Goal: Information Seeking & Learning: Learn about a topic

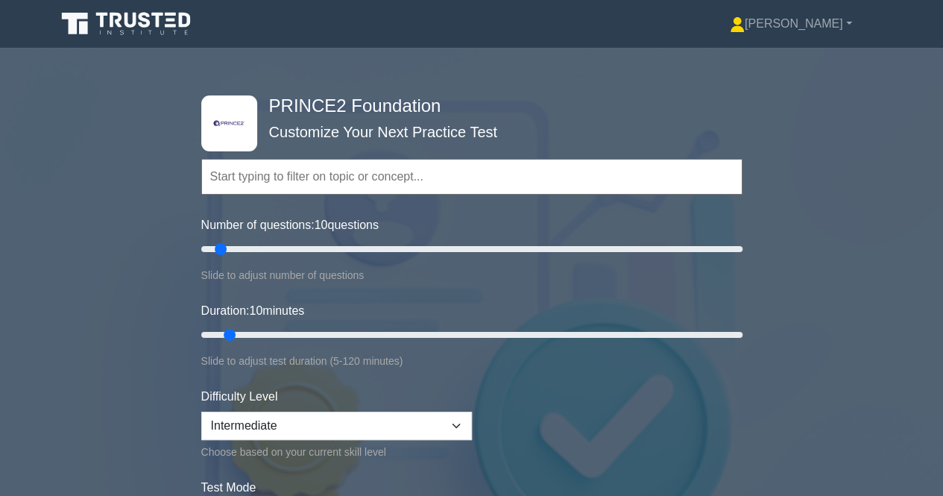
click at [739, 296] on form "Topics Introduction to PRINCE2 PRINCE2 Principles Organization Theme Business C…" at bounding box center [471, 343] width 541 height 461
click at [335, 169] on input "text" at bounding box center [471, 177] width 541 height 36
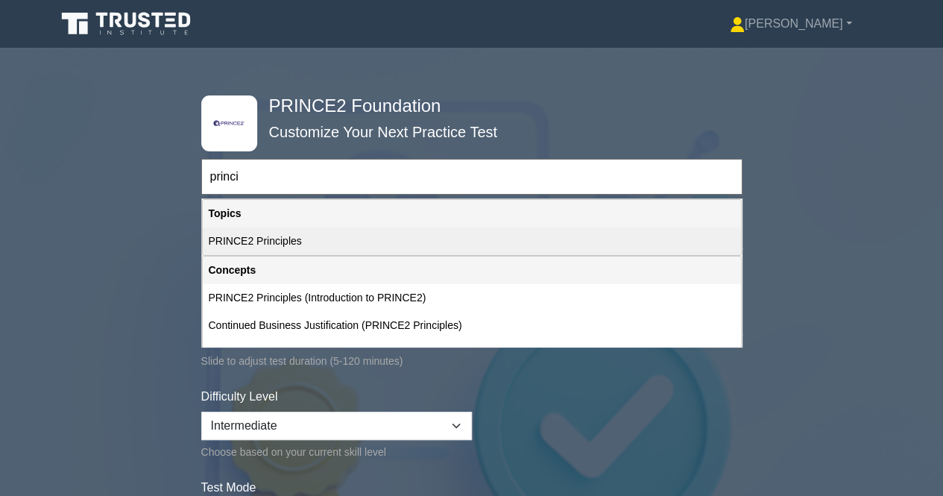
click at [312, 242] on div "PRINCE2 Principles" at bounding box center [472, 241] width 538 height 28
type input "PRINCE2 Principles"
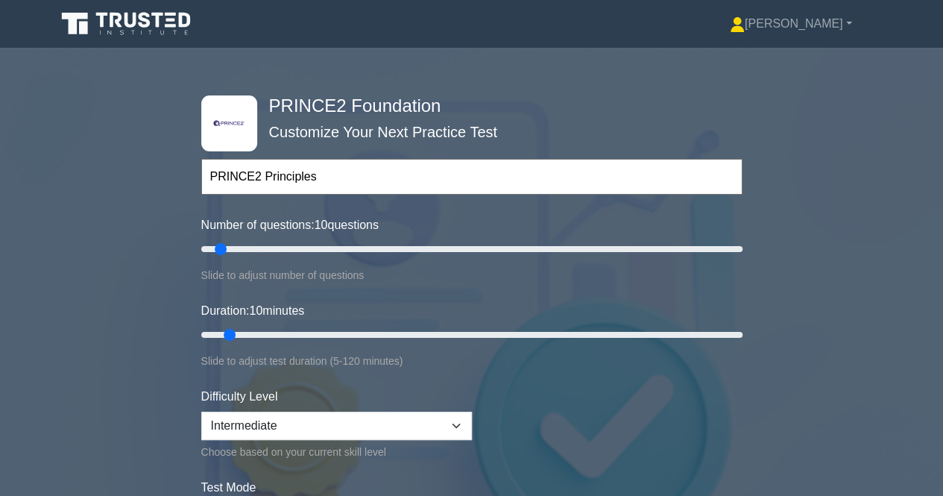
drag, startPoint x: 312, startPoint y: 183, endPoint x: 186, endPoint y: 203, distance: 126.9
click at [186, 203] on div ".st0{fill-rule:evenodd;clip-rule:evenodd;fill:#000041;} .st1{fill-rule:evenodd;…" at bounding box center [471, 335] width 943 height 550
click at [439, 174] on input "text" at bounding box center [471, 177] width 541 height 36
click at [415, 169] on input "text" at bounding box center [471, 177] width 541 height 36
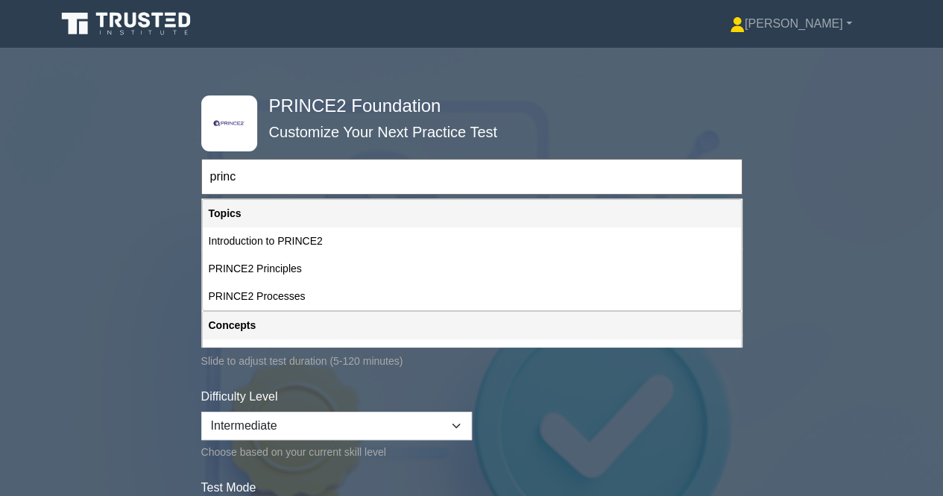
type input "princ"
click at [276, 415] on select "Beginner Intermediate Expert" at bounding box center [336, 426] width 271 height 28
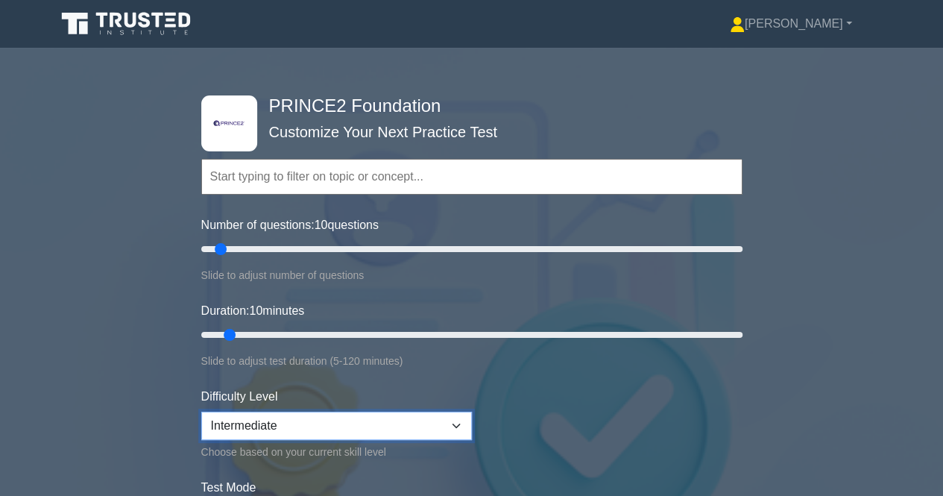
click at [274, 420] on select "Beginner Intermediate Expert" at bounding box center [336, 426] width 271 height 28
click at [268, 181] on input "text" at bounding box center [471, 177] width 541 height 36
click at [233, 151] on div "Topics Introduction to PRINCE2 PRINCE2 Principles Organization Theme Business C…" at bounding box center [471, 155] width 541 height 85
click at [255, 172] on input "text" at bounding box center [471, 177] width 541 height 36
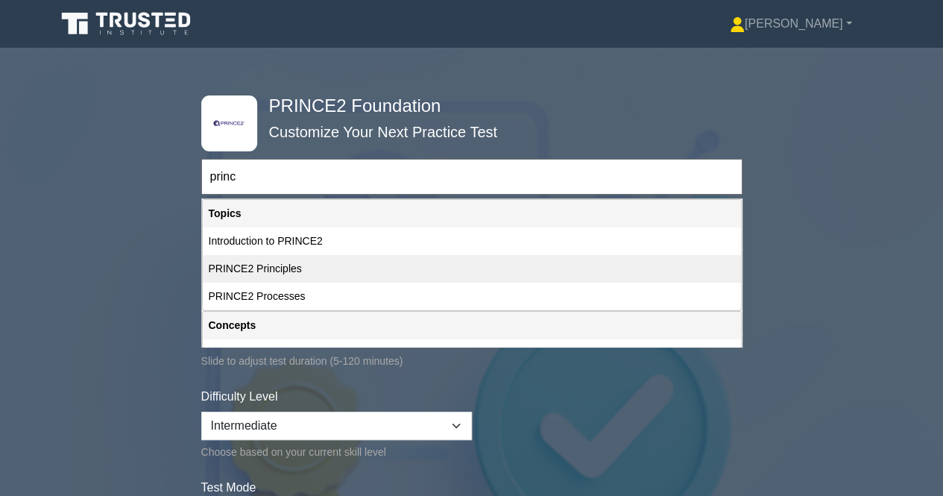
click at [295, 268] on div "PRINCE2 Principles" at bounding box center [472, 269] width 538 height 28
type input "PRINCE2 Principles"
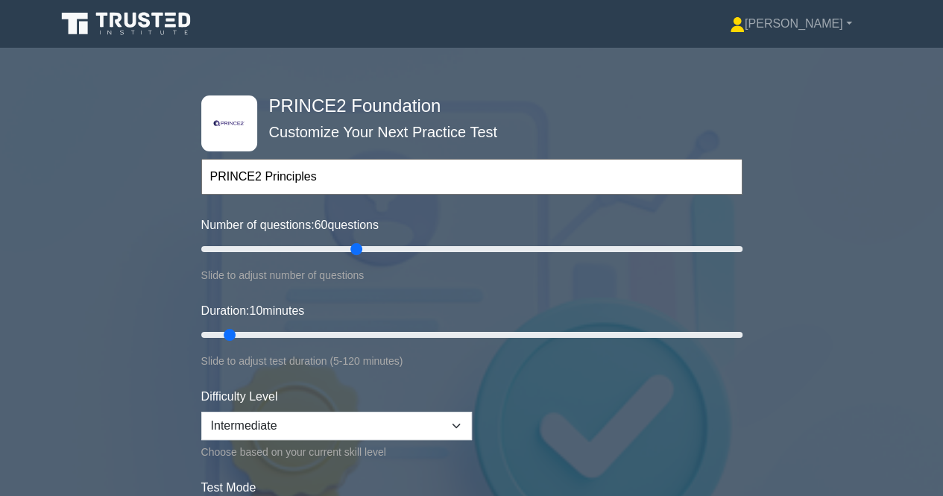
drag, startPoint x: 227, startPoint y: 245, endPoint x: 349, endPoint y: 249, distance: 122.3
type input "60"
click at [349, 249] on input "Number of questions: 60 questions" at bounding box center [471, 249] width 541 height 18
drag, startPoint x: 227, startPoint y: 330, endPoint x: 452, endPoint y: 351, distance: 225.4
type input "60"
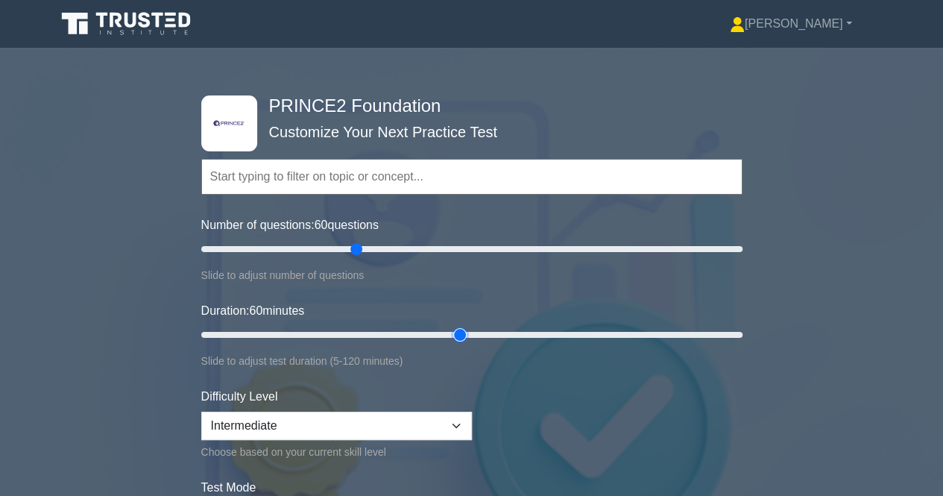
click at [452, 344] on input "Duration: 60 minutes" at bounding box center [471, 335] width 541 height 18
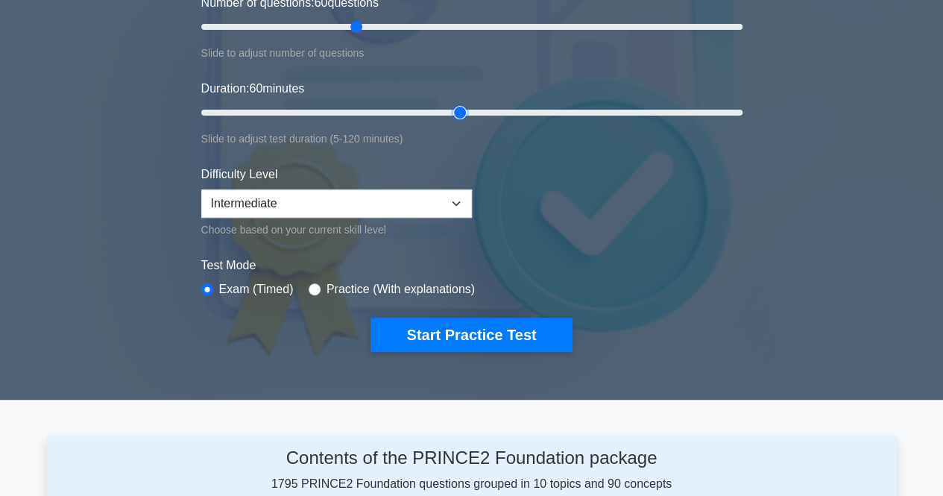
scroll to position [224, 0]
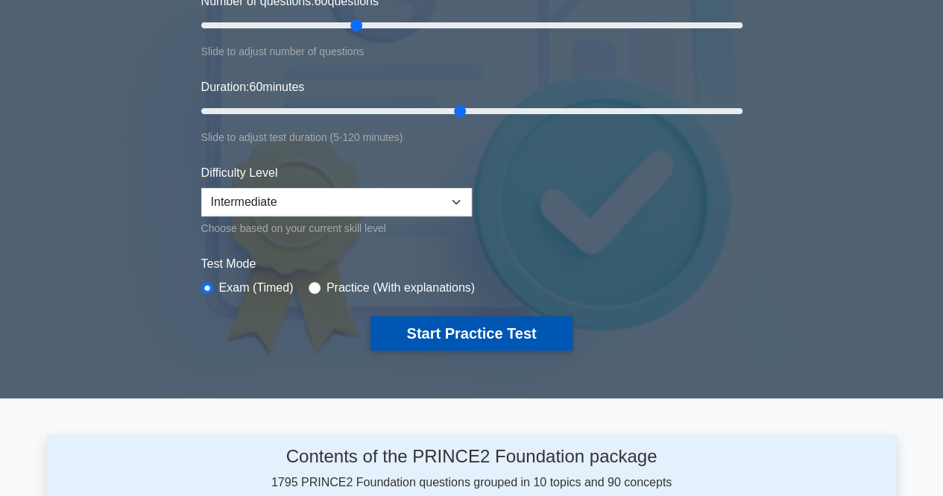
click at [452, 336] on button "Start Practice Test" at bounding box center [471, 333] width 201 height 34
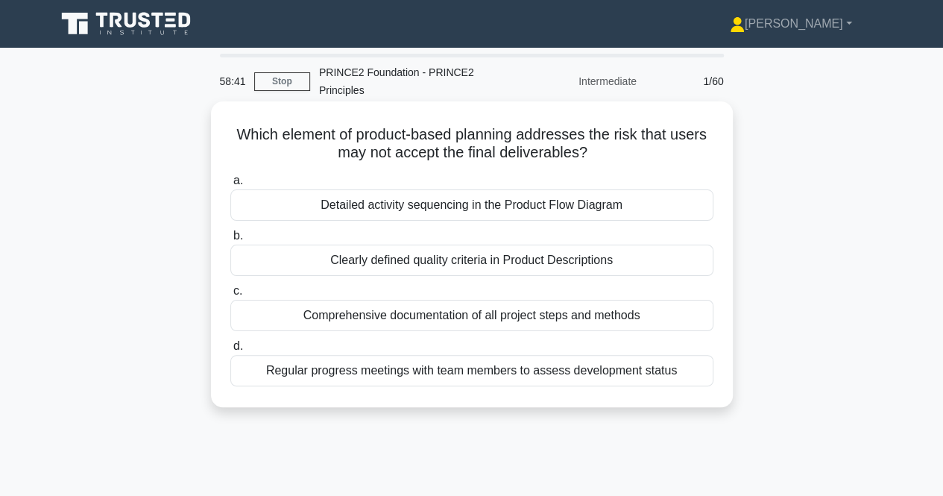
click at [484, 259] on div "Clearly defined quality criteria in Product Descriptions" at bounding box center [471, 260] width 483 height 31
click at [230, 241] on input "b. Clearly defined quality criteria in Product Descriptions" at bounding box center [230, 236] width 0 height 10
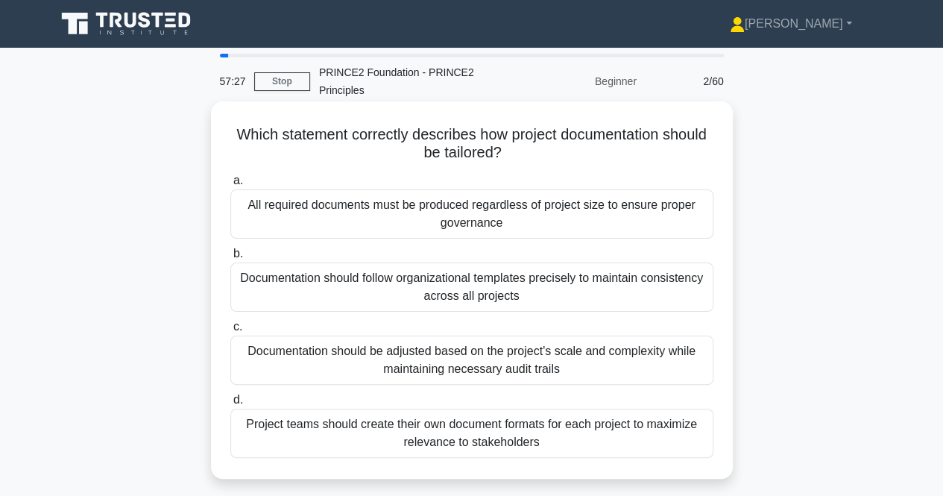
click at [485, 428] on div "Project teams should create their own document formats for each project to maxi…" at bounding box center [471, 433] width 483 height 49
click at [230, 405] on input "d. Project teams should create their own document formats for each project to m…" at bounding box center [230, 400] width 0 height 10
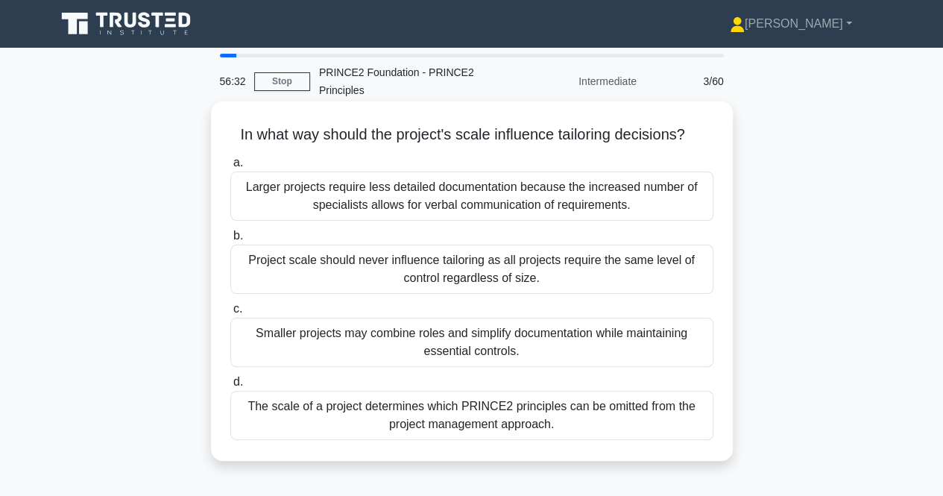
drag, startPoint x: 559, startPoint y: 421, endPoint x: 220, endPoint y: 119, distance: 454.6
click at [220, 119] on div "In what way should the project's scale influence tailoring decisions? .spinner_…" at bounding box center [472, 280] width 510 height 347
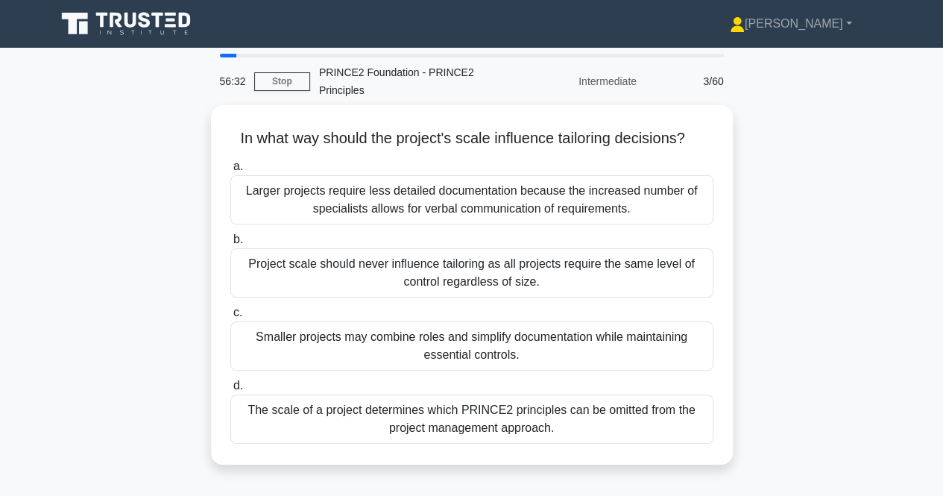
copy div "In what way should the project's scale influence tailoring decisions? .spinner_…"
click at [269, 76] on link "Stop" at bounding box center [282, 81] width 56 height 19
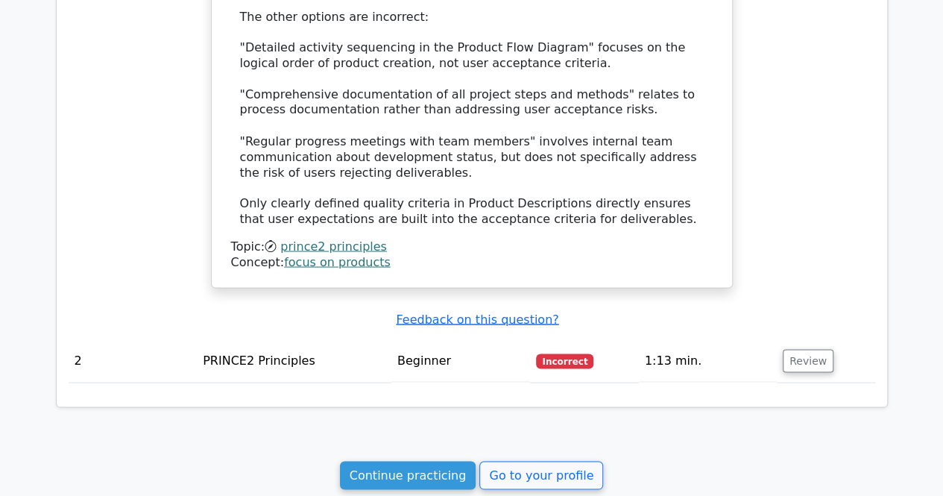
scroll to position [1267, 0]
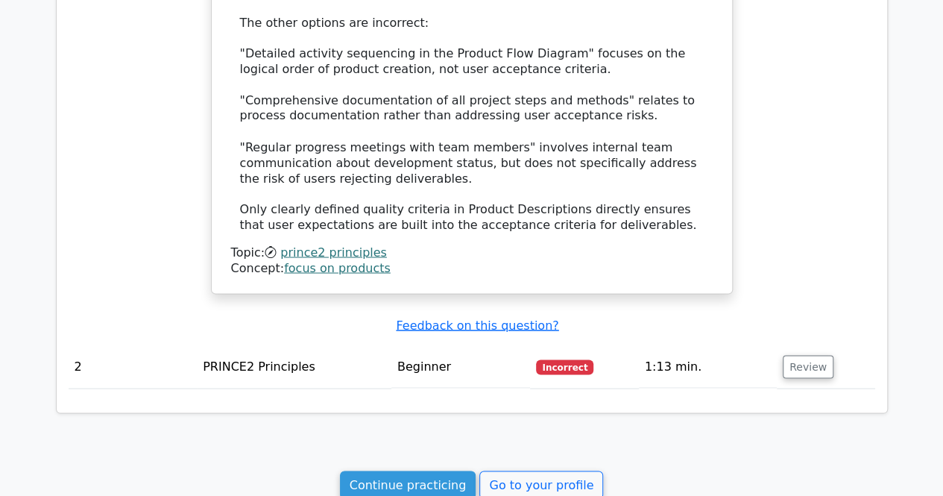
click at [279, 345] on td "PRINCE2 Principles" at bounding box center [294, 366] width 195 height 42
click at [789, 355] on button "Review" at bounding box center [808, 366] width 51 height 23
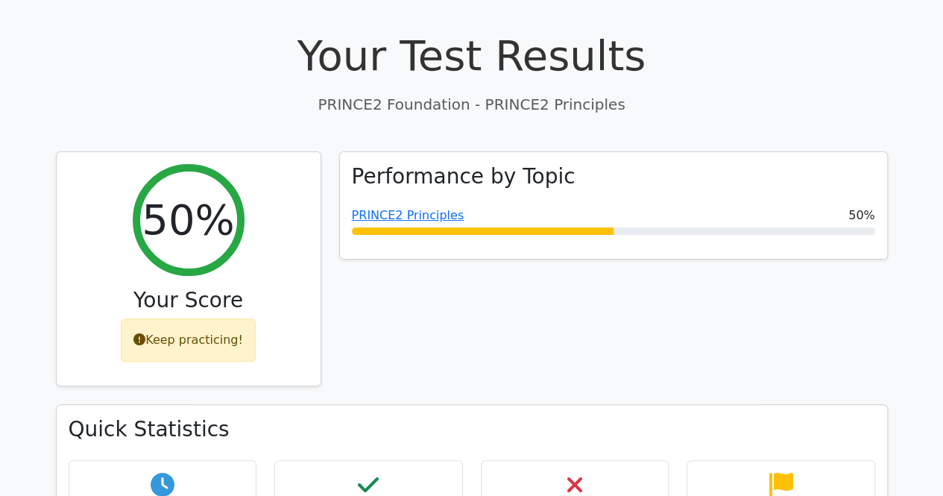
scroll to position [0, 0]
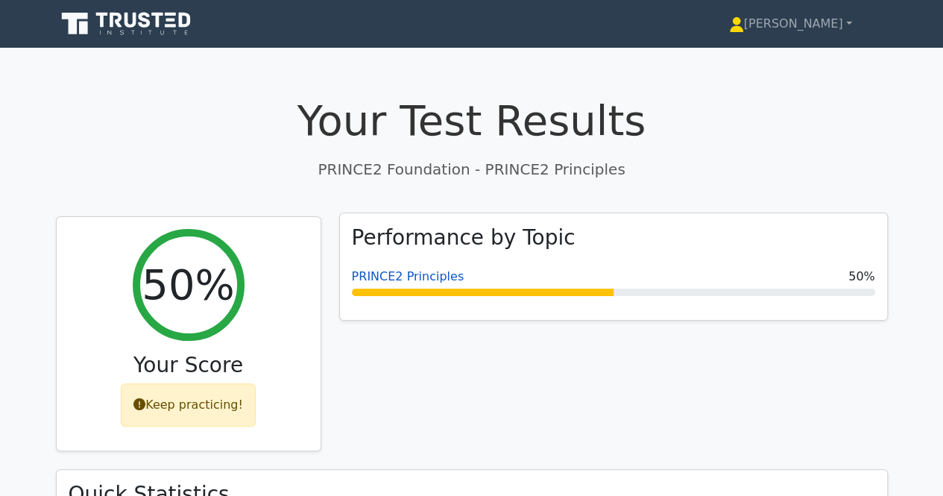
click at [410, 278] on link "PRINCE2 Principles" at bounding box center [408, 276] width 113 height 14
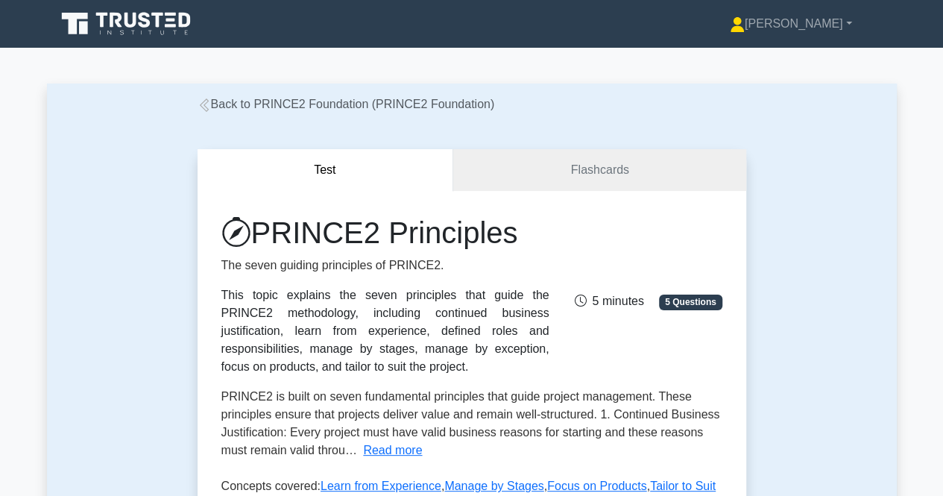
click at [134, 19] on icon at bounding box center [131, 20] width 12 height 15
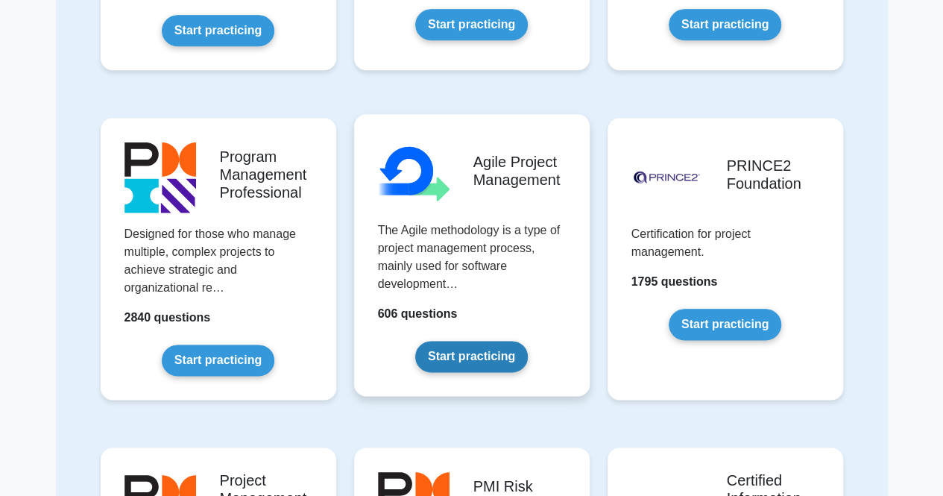
scroll to position [746, 0]
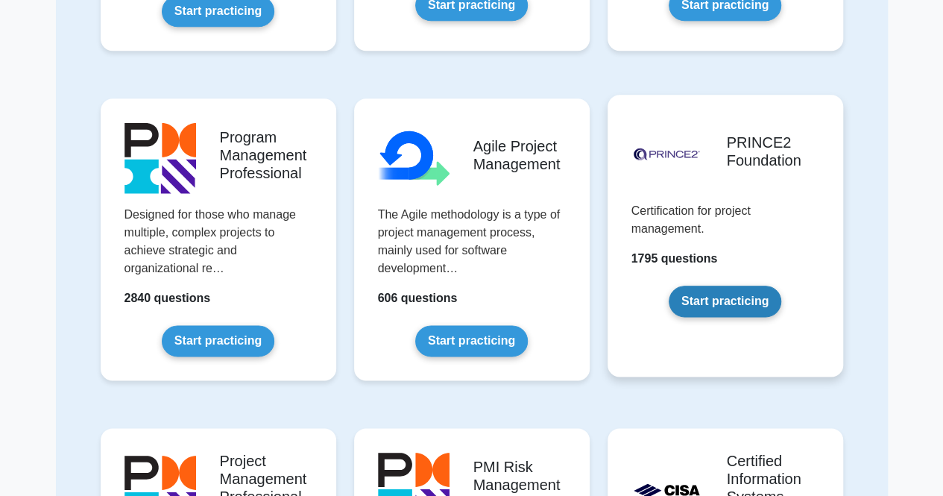
click at [746, 301] on link "Start practicing" at bounding box center [725, 301] width 113 height 31
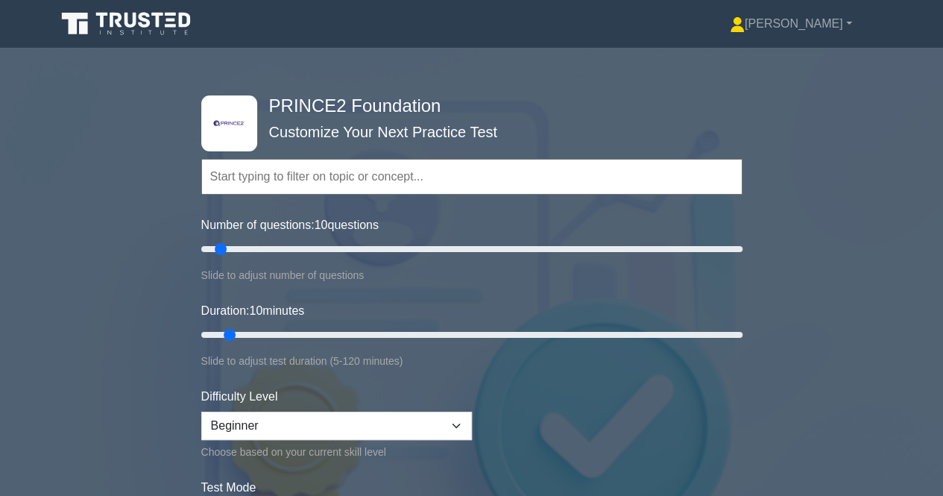
click at [268, 166] on input "text" at bounding box center [471, 177] width 541 height 36
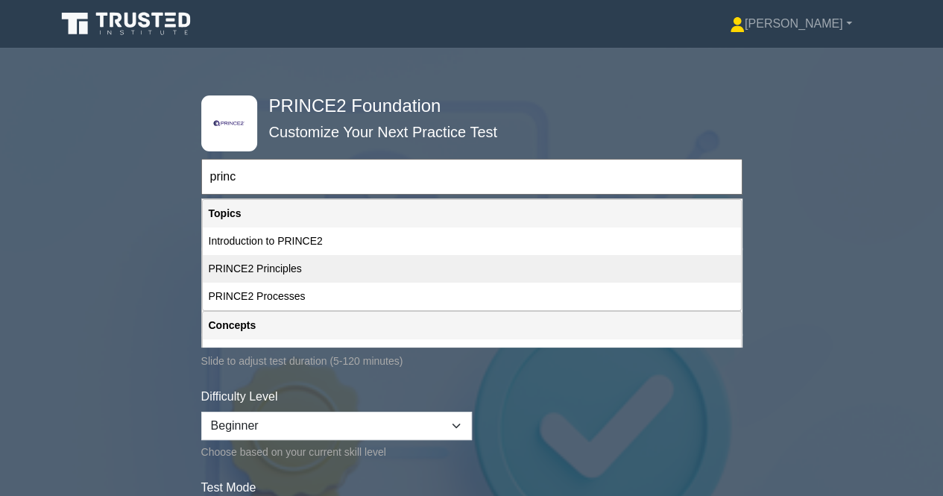
click at [252, 271] on div "PRINCE2 Principles" at bounding box center [472, 269] width 538 height 28
type input "PRINCE2 Principles"
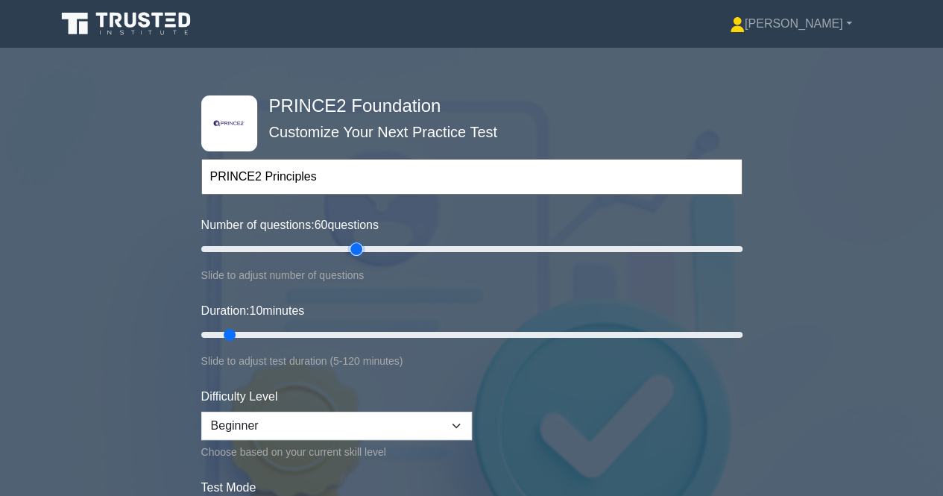
drag, startPoint x: 223, startPoint y: 248, endPoint x: 353, endPoint y: 245, distance: 130.5
type input "60"
click at [353, 245] on input "Number of questions: 60 questions" at bounding box center [471, 249] width 541 height 18
click at [373, 335] on input "Duration: 40 minutes" at bounding box center [471, 335] width 541 height 18
drag, startPoint x: 373, startPoint y: 335, endPoint x: 451, endPoint y: 344, distance: 78.9
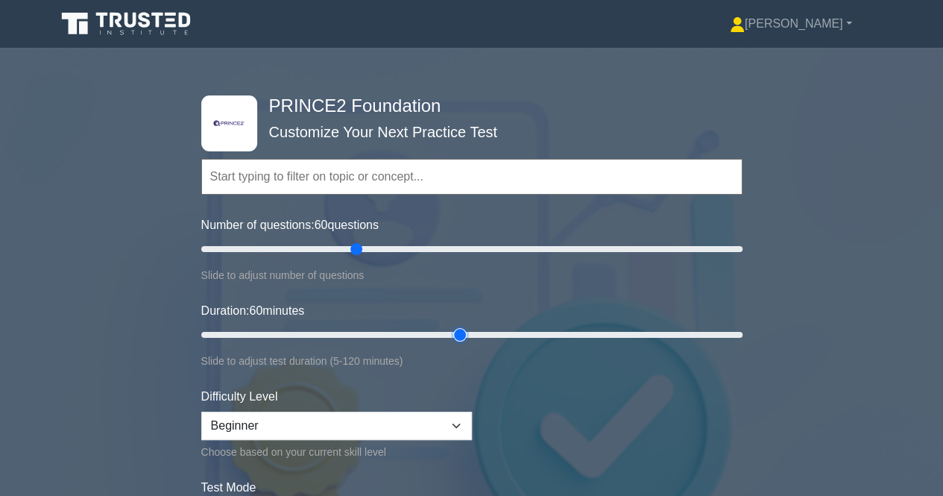
type input "60"
click at [451, 344] on input "Duration: 60 minutes" at bounding box center [471, 335] width 541 height 18
click at [407, 427] on select "Beginner Intermediate Expert" at bounding box center [336, 426] width 271 height 28
select select "intermediate"
click at [201, 412] on select "Beginner Intermediate Expert" at bounding box center [336, 426] width 271 height 28
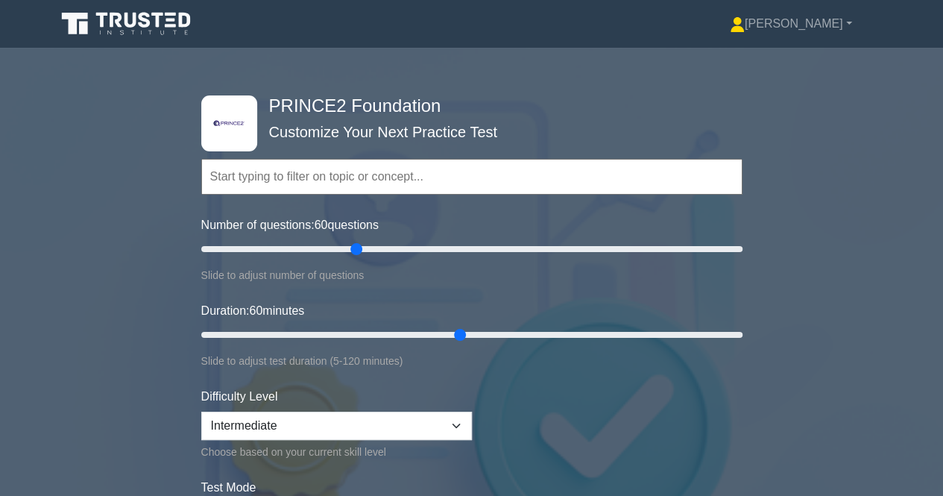
click at [540, 405] on form "Topics Introduction to PRINCE2 PRINCE2 Principles Organization Theme Business C…" at bounding box center [471, 343] width 541 height 461
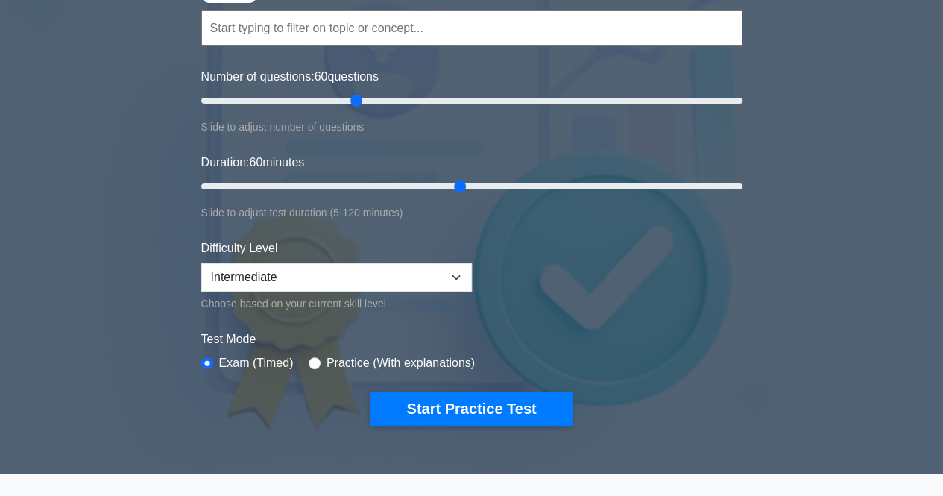
scroll to position [149, 0]
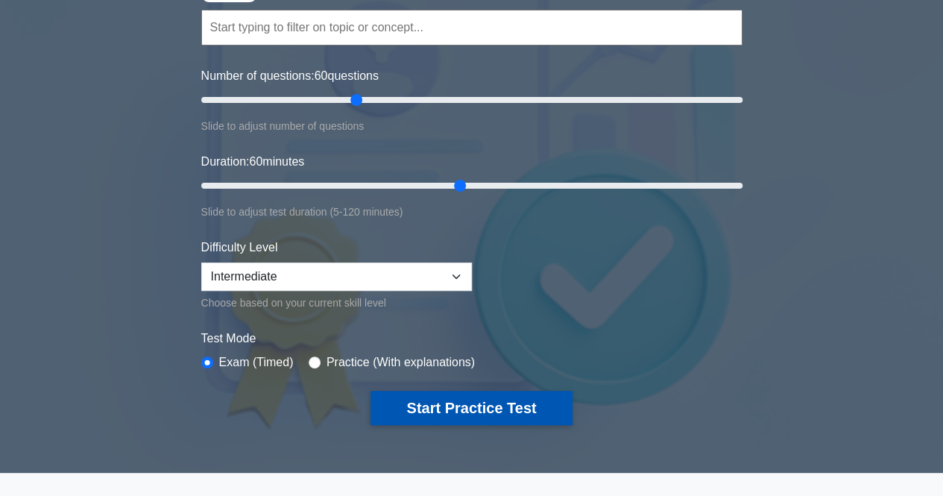
click at [480, 414] on button "Start Practice Test" at bounding box center [471, 408] width 201 height 34
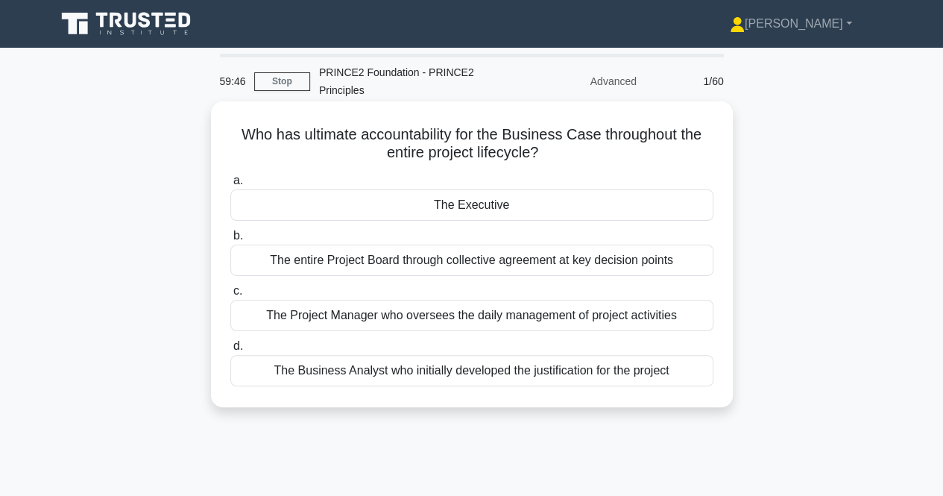
click at [522, 311] on div "The Project Manager who oversees the daily management of project activities" at bounding box center [471, 315] width 483 height 31
click at [230, 296] on input "c. The Project Manager who oversees the daily management of project activities" at bounding box center [230, 291] width 0 height 10
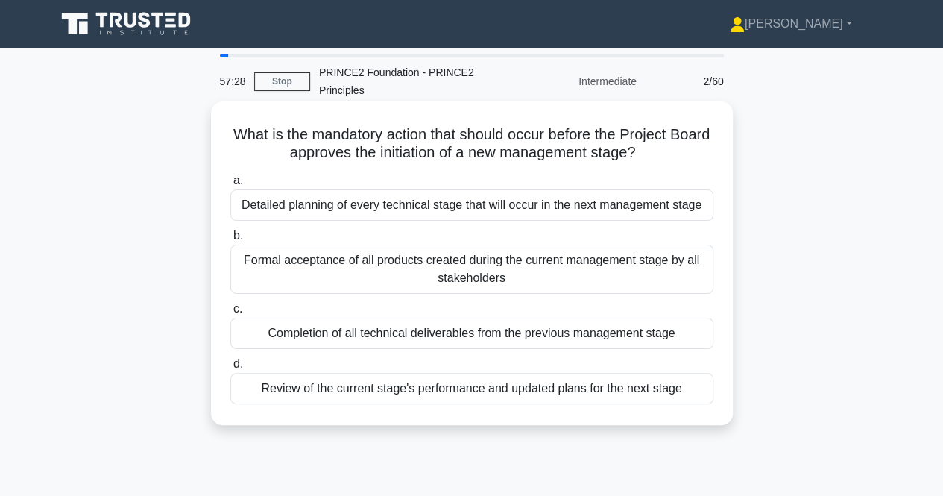
click at [501, 330] on div "Completion of all technical deliverables from the previous management stage" at bounding box center [471, 333] width 483 height 31
click at [230, 314] on input "c. Completion of all technical deliverables from the previous management stage" at bounding box center [230, 309] width 0 height 10
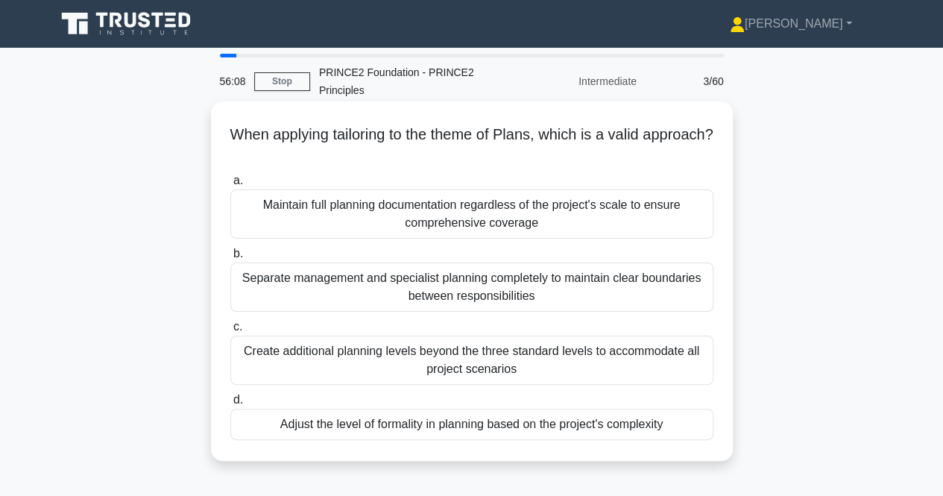
click at [480, 292] on div "Separate management and specialist planning completely to maintain clear bounda…" at bounding box center [471, 286] width 483 height 49
click at [230, 259] on input "b. Separate management and specialist planning completely to maintain clear bou…" at bounding box center [230, 254] width 0 height 10
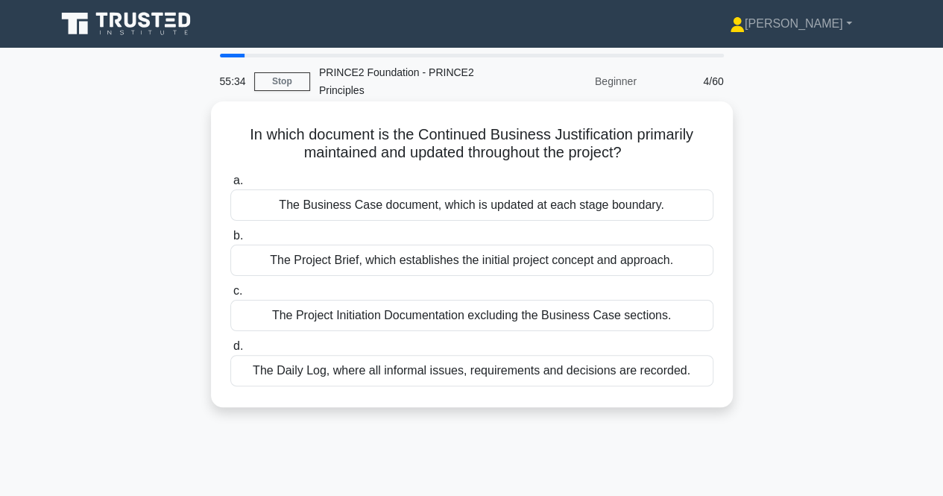
click at [470, 260] on div "The Project Brief, which establishes the initial project concept and approach." at bounding box center [471, 260] width 483 height 31
click at [230, 241] on input "b. The Project Brief, which establishes the initial project concept and approac…" at bounding box center [230, 236] width 0 height 10
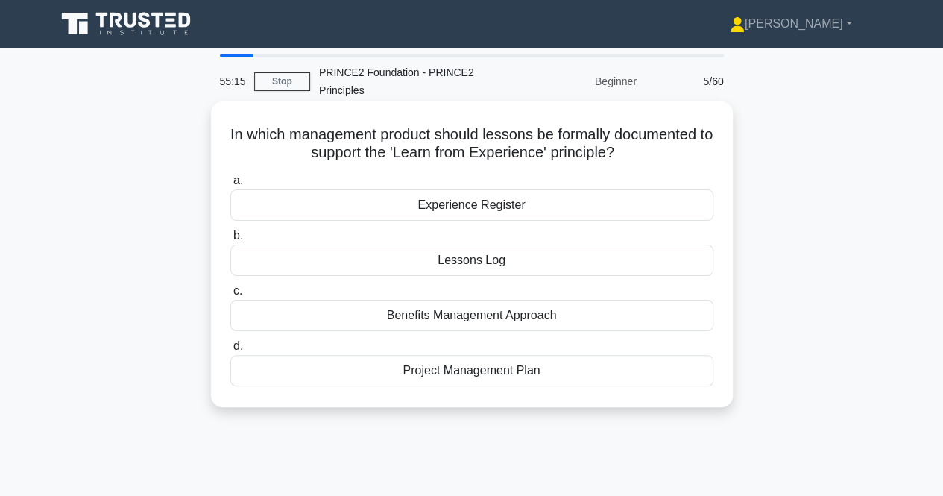
click at [505, 205] on div "Experience Register" at bounding box center [471, 204] width 483 height 31
click at [230, 186] on input "a. Experience Register" at bounding box center [230, 181] width 0 height 10
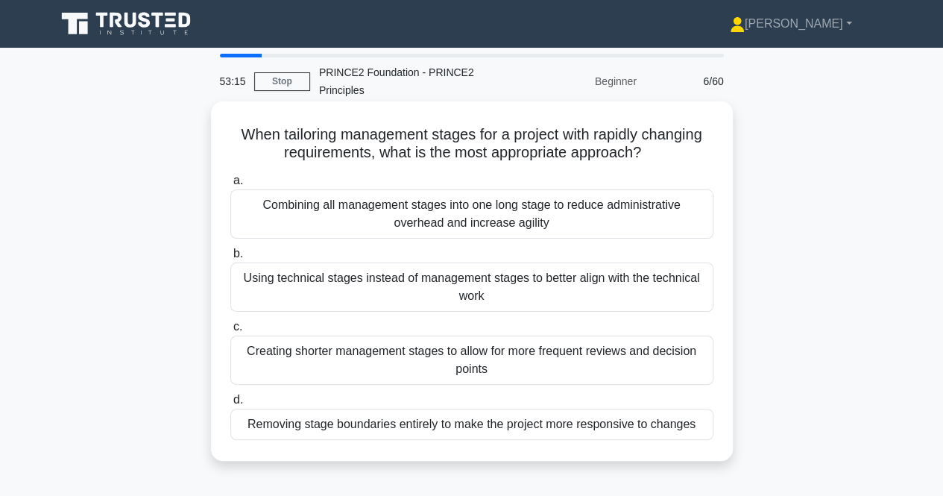
click at [347, 368] on div "Creating shorter management stages to allow for more frequent reviews and decis…" at bounding box center [471, 359] width 483 height 49
click at [230, 332] on input "c. Creating shorter management stages to allow for more frequent reviews and de…" at bounding box center [230, 327] width 0 height 10
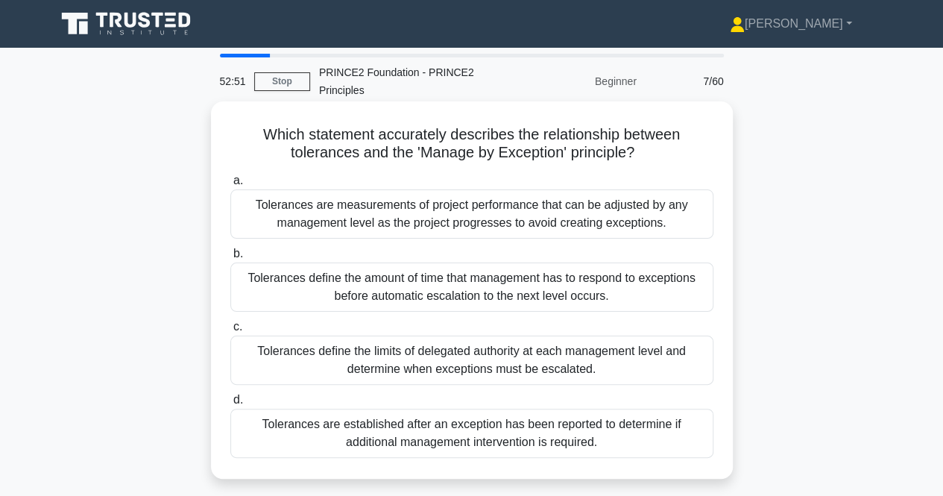
click at [540, 436] on div "Tolerances are established after an exception has been reported to determine if…" at bounding box center [471, 433] width 483 height 49
click at [230, 405] on input "d. Tolerances are established after an exception has been reported to determine…" at bounding box center [230, 400] width 0 height 10
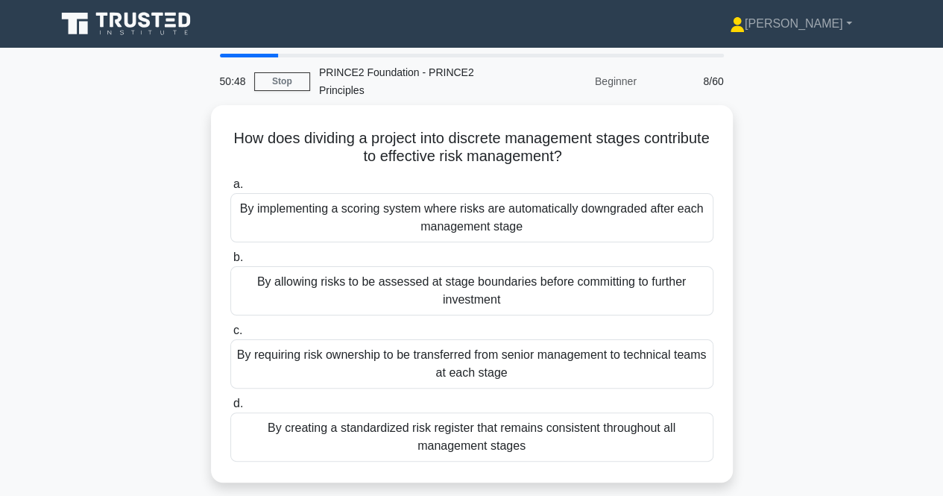
click at [540, 436] on div "By creating a standardized risk register that remains consistent throughout all…" at bounding box center [471, 436] width 483 height 49
click at [230, 409] on input "d. By creating a standardized risk register that remains consistent throughout …" at bounding box center [230, 404] width 0 height 10
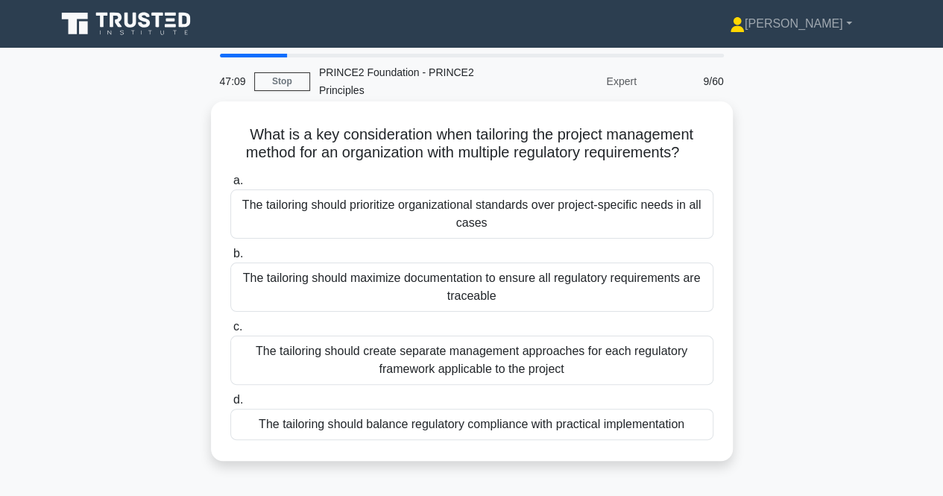
click at [592, 345] on div "The tailoring should create separate management approaches for each regulatory …" at bounding box center [471, 359] width 483 height 49
click at [230, 332] on input "c. The tailoring should create separate management approaches for each regulato…" at bounding box center [230, 327] width 0 height 10
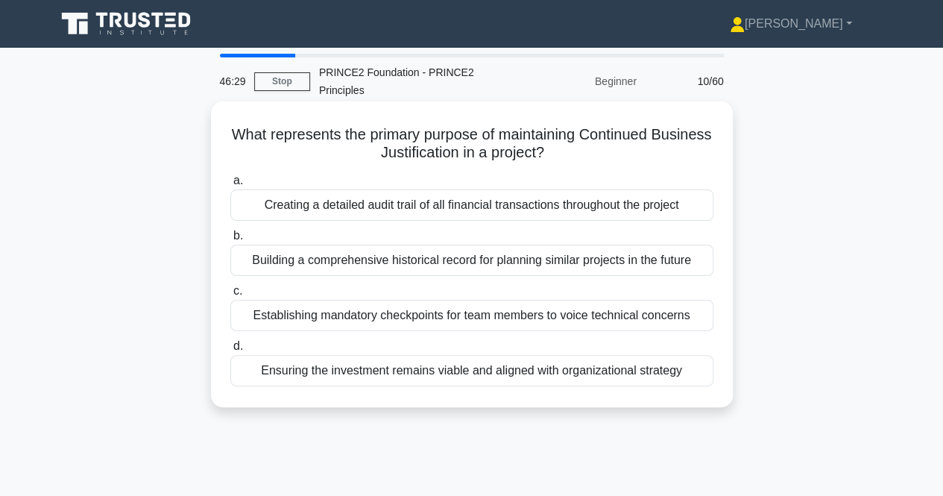
click at [589, 368] on div "Ensuring the investment remains viable and aligned with organizational strategy" at bounding box center [471, 370] width 483 height 31
click at [230, 351] on input "d. Ensuring the investment remains viable and aligned with organizational strat…" at bounding box center [230, 346] width 0 height 10
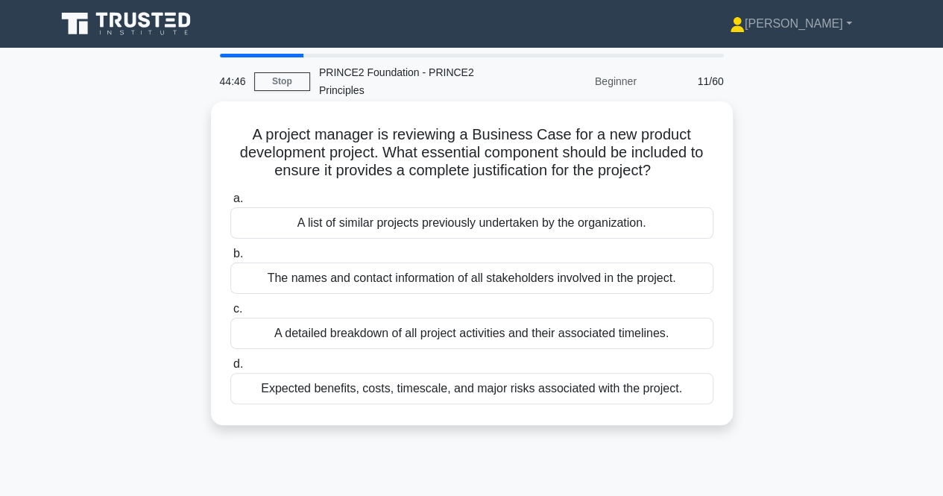
click at [579, 335] on div "A detailed breakdown of all project activities and their associated timelines." at bounding box center [471, 333] width 483 height 31
click at [230, 314] on input "c. A detailed breakdown of all project activities and their associated timeline…" at bounding box center [230, 309] width 0 height 10
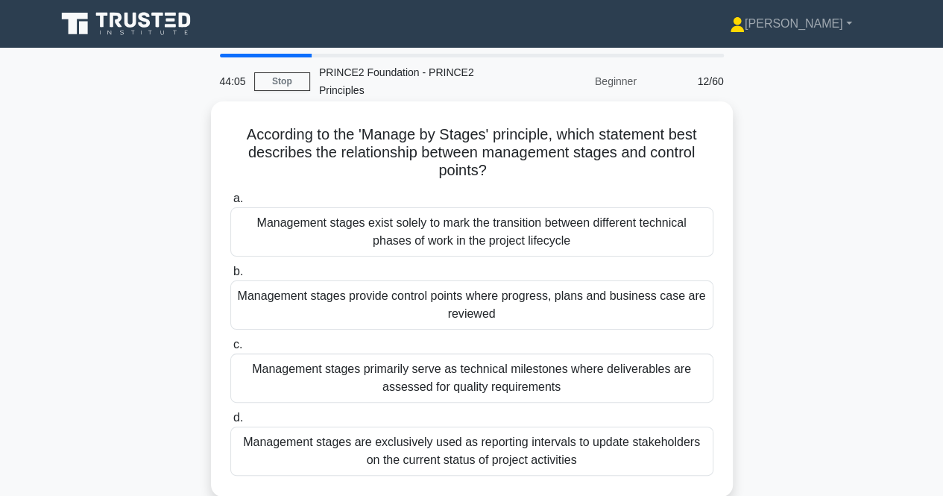
click at [575, 468] on div "Management stages are exclusively used as reporting intervals to update stakeho…" at bounding box center [471, 450] width 483 height 49
click at [230, 423] on input "d. Management stages are exclusively used as reporting intervals to update stak…" at bounding box center [230, 418] width 0 height 10
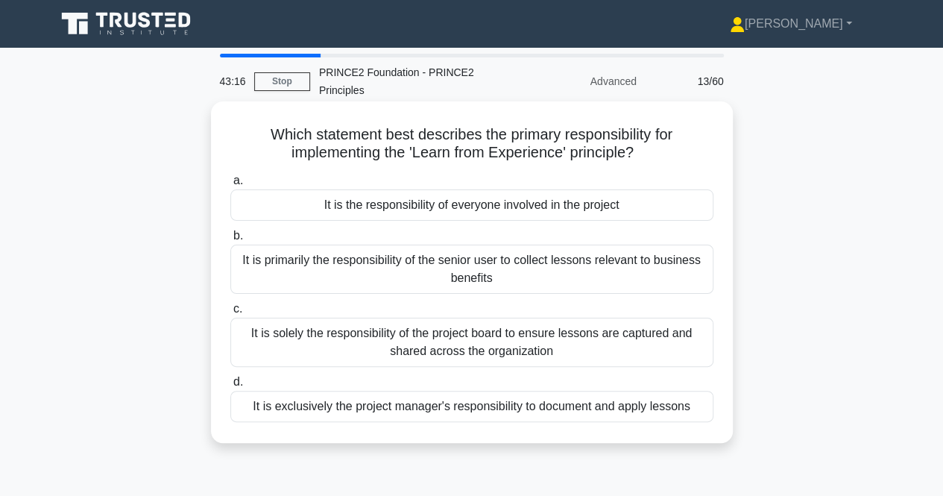
click at [577, 404] on div "It is exclusively the project manager's responsibility to document and apply le…" at bounding box center [471, 406] width 483 height 31
click at [230, 387] on input "d. It is exclusively the project manager's responsibility to document and apply…" at bounding box center [230, 382] width 0 height 10
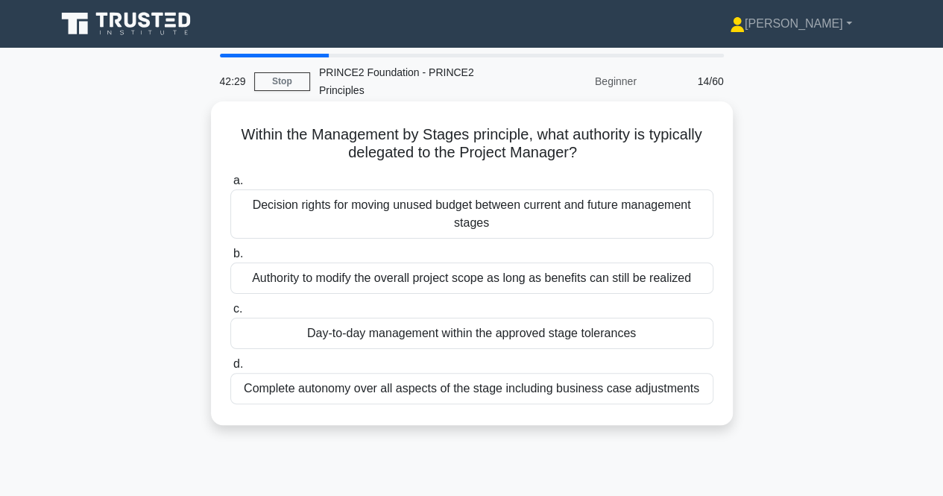
click at [577, 330] on div "Day-to-day management within the approved stage tolerances" at bounding box center [471, 333] width 483 height 31
click at [230, 314] on input "c. Day-to-day management within the approved stage tolerances" at bounding box center [230, 309] width 0 height 10
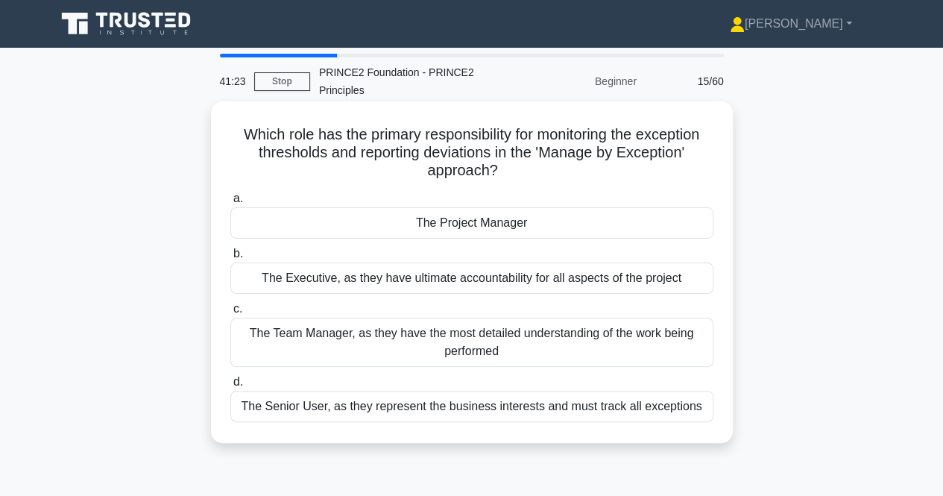
click at [564, 230] on div "The Project Manager" at bounding box center [471, 222] width 483 height 31
click at [230, 204] on input "a. The Project Manager" at bounding box center [230, 199] width 0 height 10
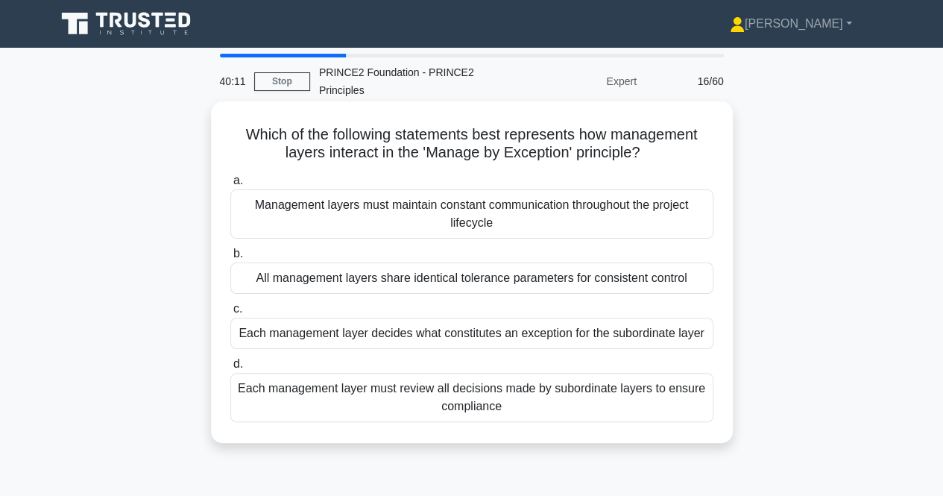
click at [422, 397] on div "Each management layer must review all decisions made by subordinate layers to e…" at bounding box center [471, 397] width 483 height 49
click at [230, 369] on input "d. Each management layer must review all decisions made by subordinate layers t…" at bounding box center [230, 364] width 0 height 10
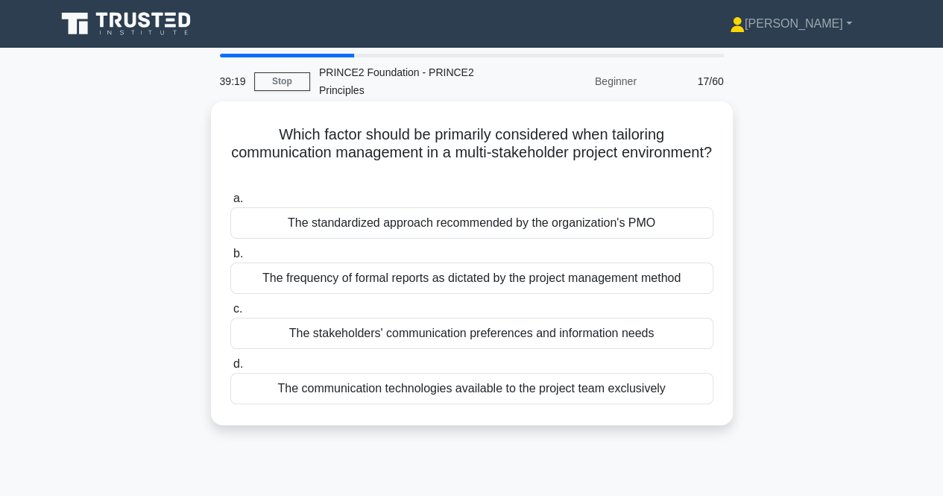
click at [508, 263] on div "The frequency of formal reports as dictated by the project management method" at bounding box center [471, 277] width 483 height 31
click at [230, 259] on input "b. The frequency of formal reports as dictated by the project management method" at bounding box center [230, 254] width 0 height 10
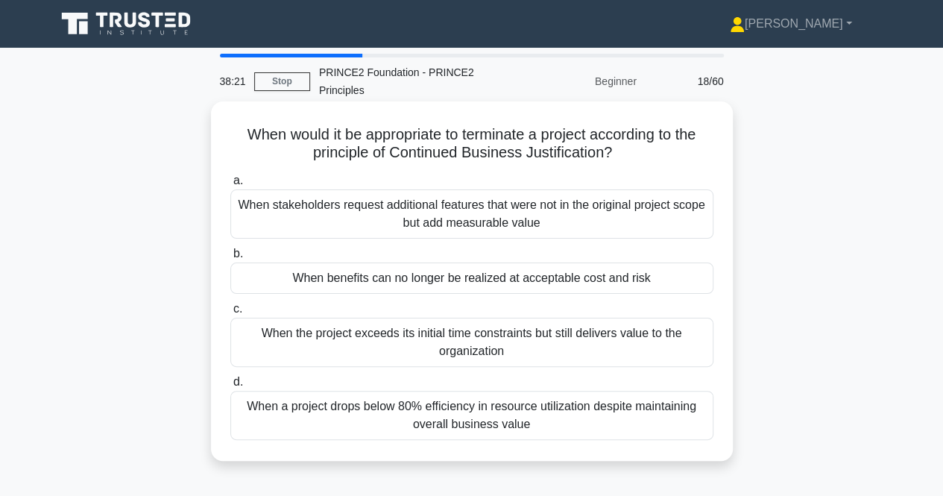
click at [505, 280] on div "When benefits can no longer be realized at acceptable cost and risk" at bounding box center [471, 277] width 483 height 31
click at [230, 259] on input "b. When benefits can no longer be realized at acceptable cost and risk" at bounding box center [230, 254] width 0 height 10
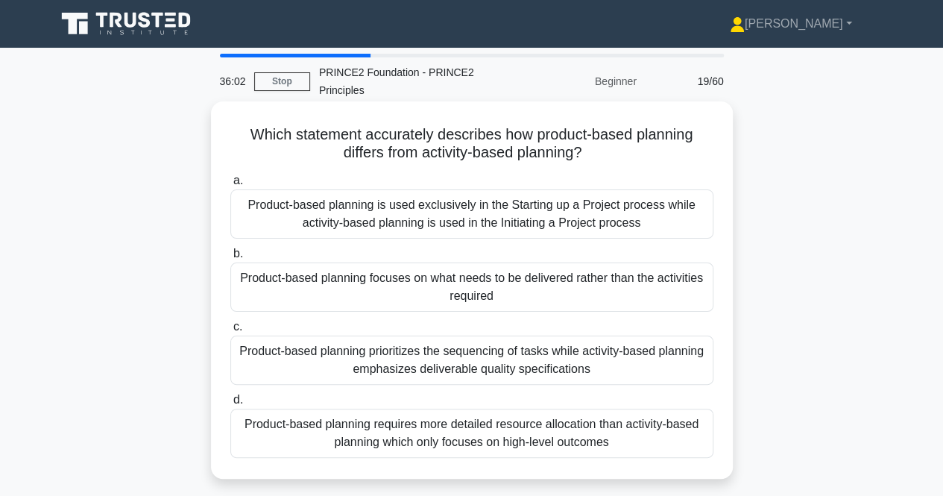
click at [486, 344] on div "Product-based planning prioritizes the sequencing of tasks while activity-based…" at bounding box center [471, 359] width 483 height 49
click at [230, 332] on input "c. Product-based planning prioritizes the sequencing of tasks while activity-ba…" at bounding box center [230, 327] width 0 height 10
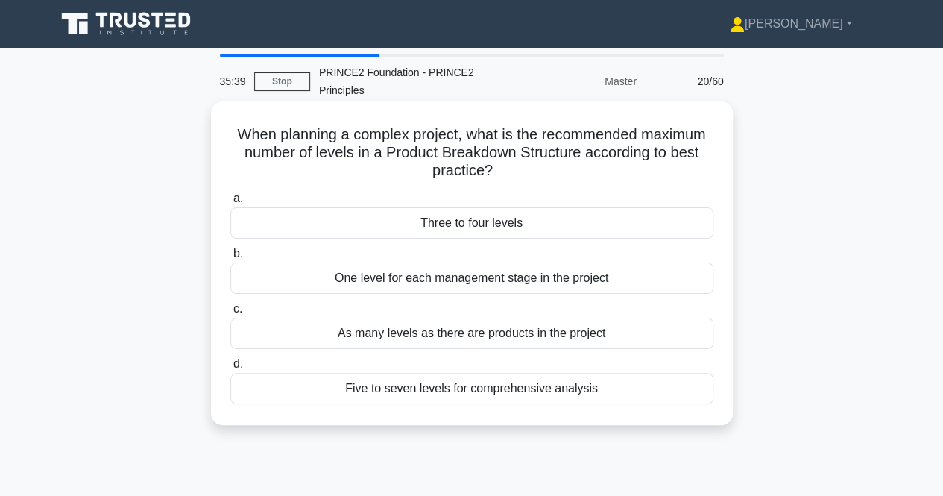
click at [469, 215] on div "Three to four levels" at bounding box center [471, 222] width 483 height 31
click at [230, 204] on input "a. Three to four levels" at bounding box center [230, 199] width 0 height 10
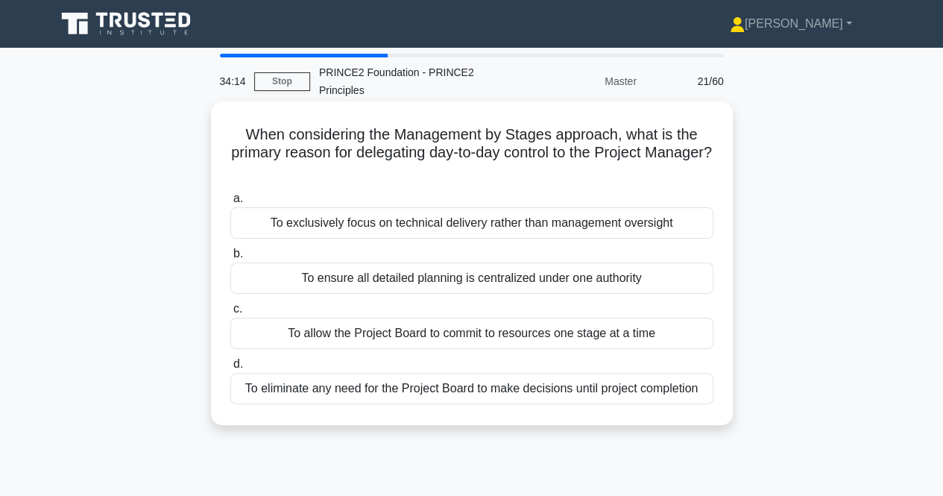
click at [438, 279] on div "To ensure all detailed planning is centralized under one authority" at bounding box center [471, 277] width 483 height 31
click at [230, 259] on input "b. To ensure all detailed planning is centralized under one authority" at bounding box center [230, 254] width 0 height 10
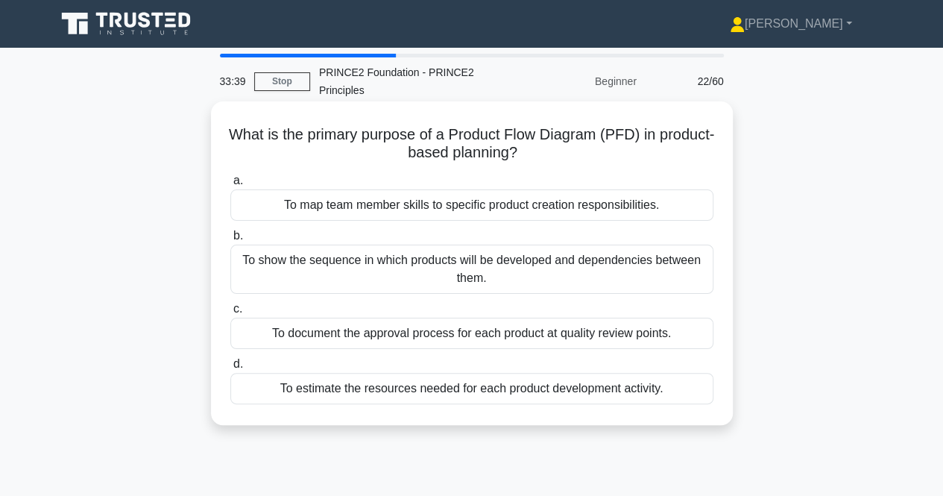
click at [435, 333] on div "To document the approval process for each product at quality review points." at bounding box center [471, 333] width 483 height 31
click at [230, 314] on input "c. To document the approval process for each product at quality review points." at bounding box center [230, 309] width 0 height 10
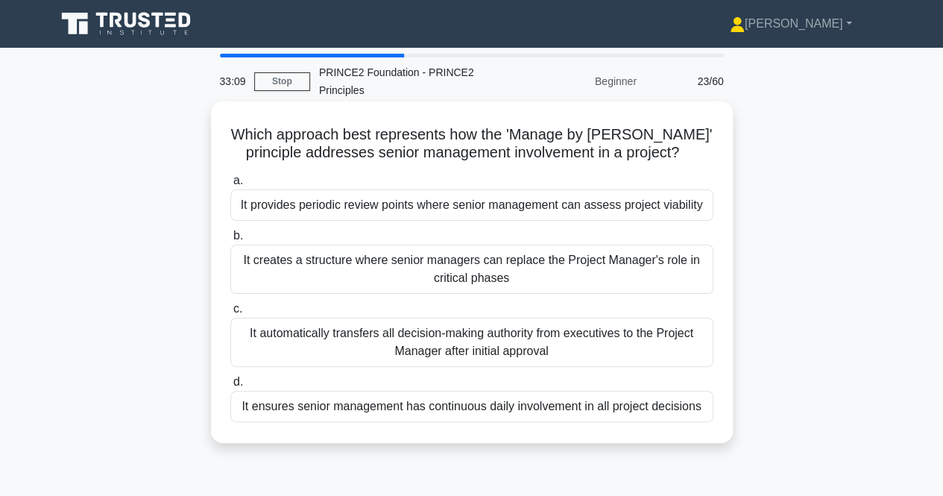
click at [491, 212] on div "It provides periodic review points where senior management can assess project v…" at bounding box center [471, 204] width 483 height 31
click at [230, 186] on input "a. It provides periodic review points where senior management can assess projec…" at bounding box center [230, 181] width 0 height 10
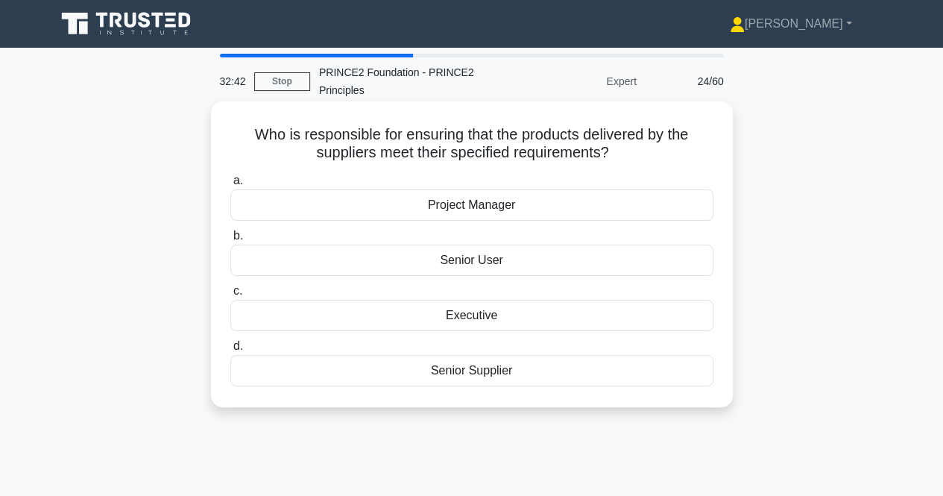
click at [449, 207] on div "Project Manager" at bounding box center [471, 204] width 483 height 31
click at [230, 186] on input "a. Project Manager" at bounding box center [230, 181] width 0 height 10
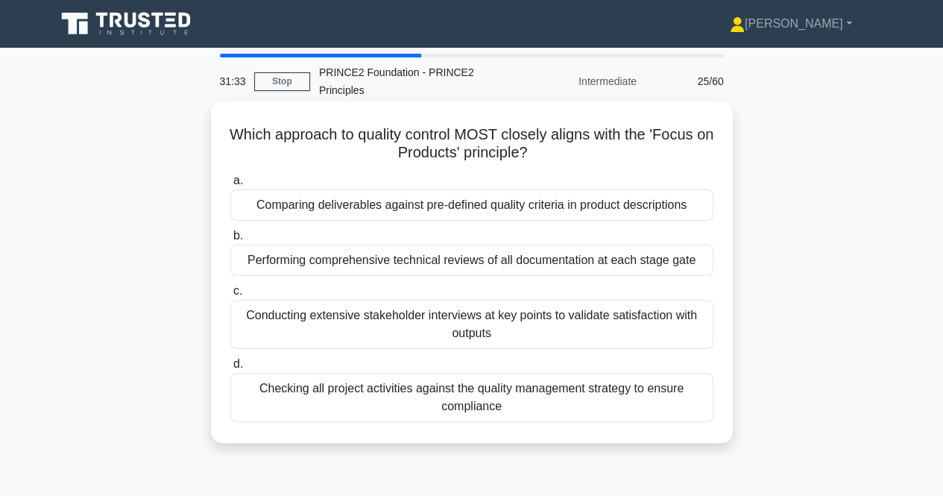
click at [389, 255] on div "Performing comprehensive technical reviews of all documentation at each stage g…" at bounding box center [471, 260] width 483 height 31
click at [230, 241] on input "b. Performing comprehensive technical reviews of all documentation at each stag…" at bounding box center [230, 236] width 0 height 10
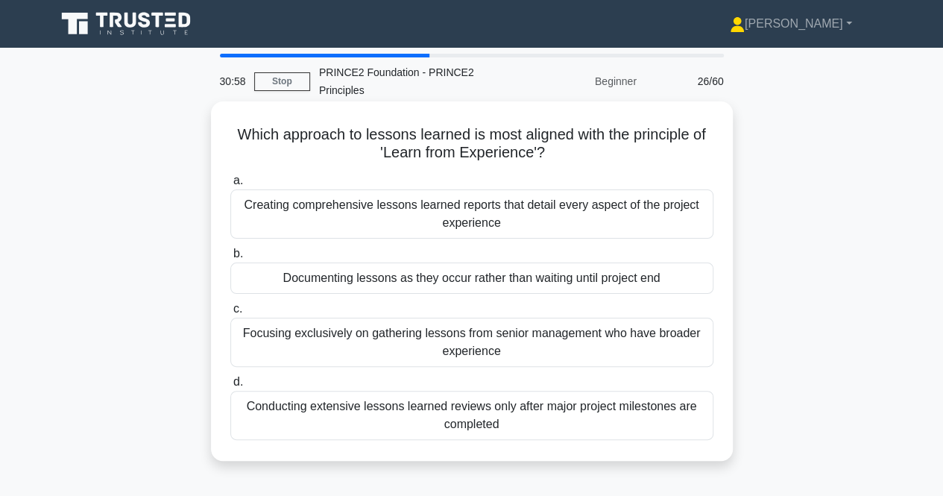
click at [503, 339] on div "Focusing exclusively on gathering lessons from senior management who have broad…" at bounding box center [471, 342] width 483 height 49
click at [230, 314] on input "c. Focusing exclusively on gathering lessons from senior management who have br…" at bounding box center [230, 309] width 0 height 10
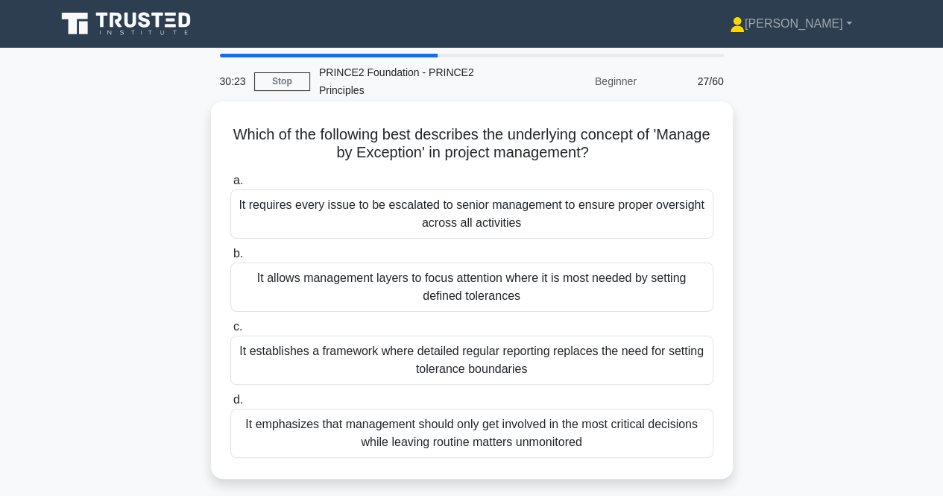
click at [497, 290] on div "It allows management layers to focus attention where it is most needed by setti…" at bounding box center [471, 286] width 483 height 49
click at [230, 259] on input "b. It allows management layers to focus attention where it is most needed by se…" at bounding box center [230, 254] width 0 height 10
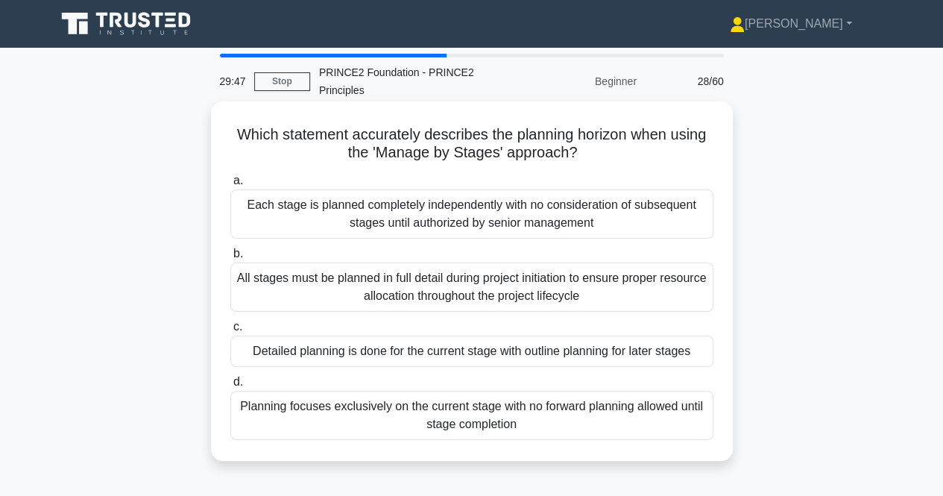
click at [493, 292] on div "All stages must be planned in full detail during project initiation to ensure p…" at bounding box center [471, 286] width 483 height 49
click at [230, 259] on input "b. All stages must be planned in full detail during project initiation to ensur…" at bounding box center [230, 254] width 0 height 10
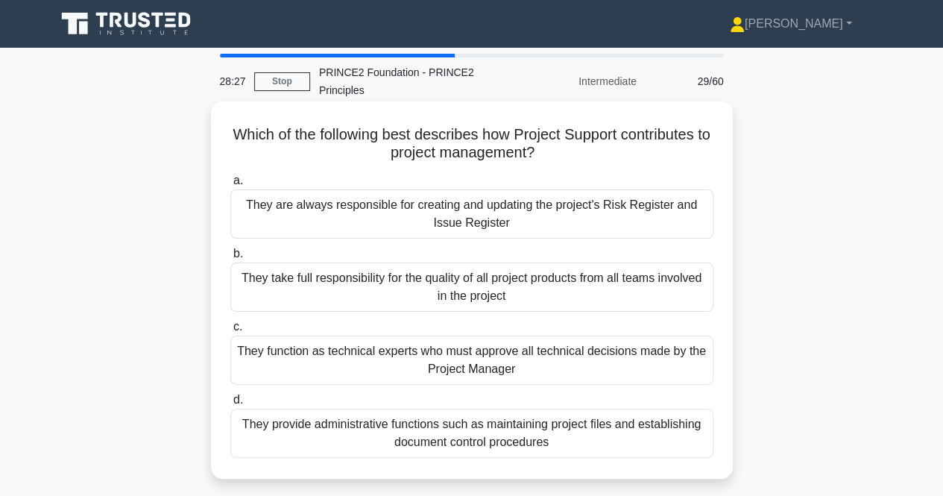
click at [418, 433] on div "They provide administrative functions such as maintaining project files and est…" at bounding box center [471, 433] width 483 height 49
click at [230, 405] on input "d. They provide administrative functions such as maintaining project files and …" at bounding box center [230, 400] width 0 height 10
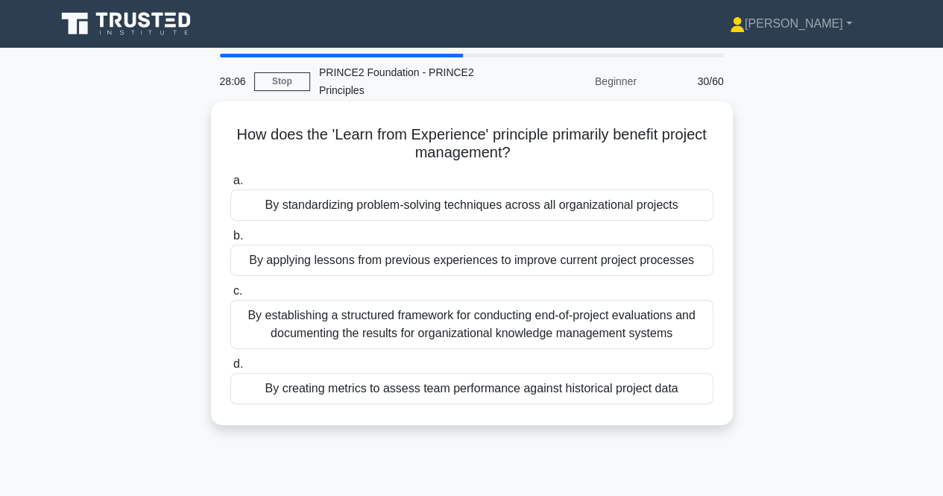
click at [505, 265] on div "By applying lessons from previous experiences to improve current project proces…" at bounding box center [471, 260] width 483 height 31
click at [230, 241] on input "b. By applying lessons from previous experiences to improve current project pro…" at bounding box center [230, 236] width 0 height 10
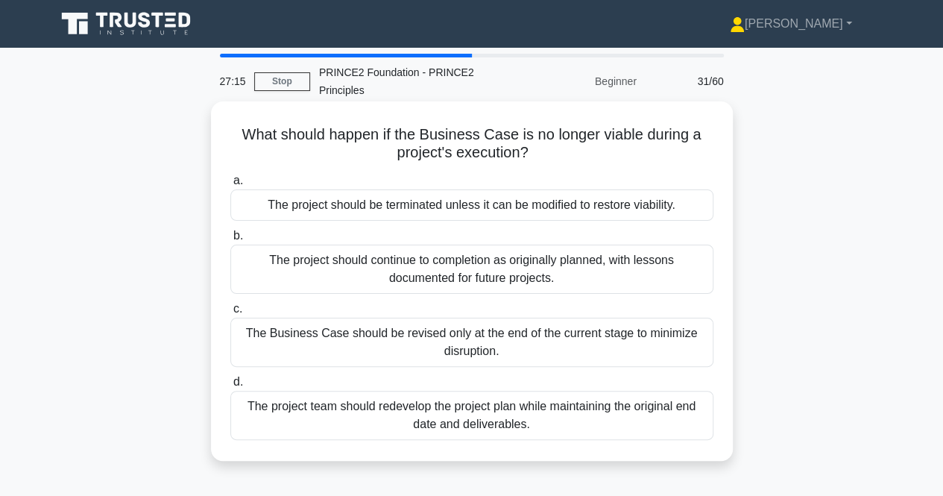
drag, startPoint x: 546, startPoint y: 420, endPoint x: 243, endPoint y: 129, distance: 420.3
click at [243, 129] on div "What should happen if the Business Case is no longer viable during a project's …" at bounding box center [472, 280] width 510 height 347
copy div "What should happen if the Business Case is no longer viable during a project's …"
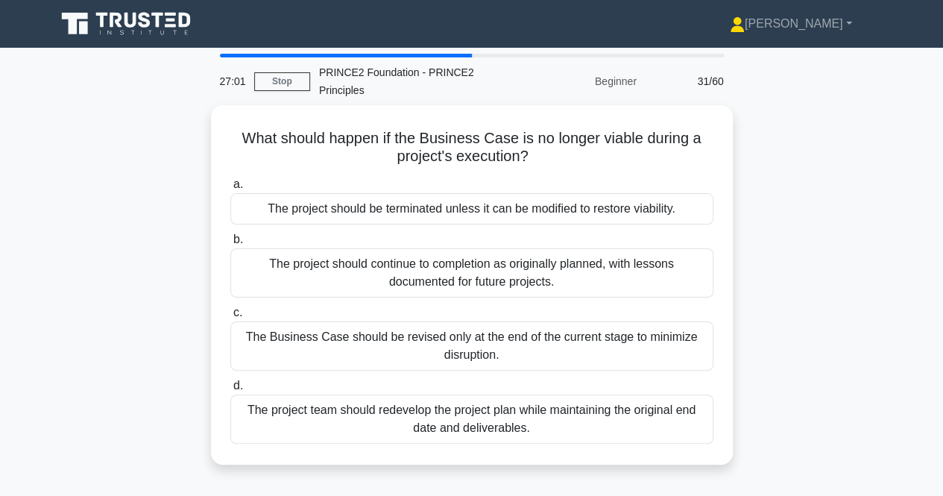
click at [138, 219] on div "What should happen if the Business Case is no longer viable during a project's …" at bounding box center [472, 293] width 850 height 377
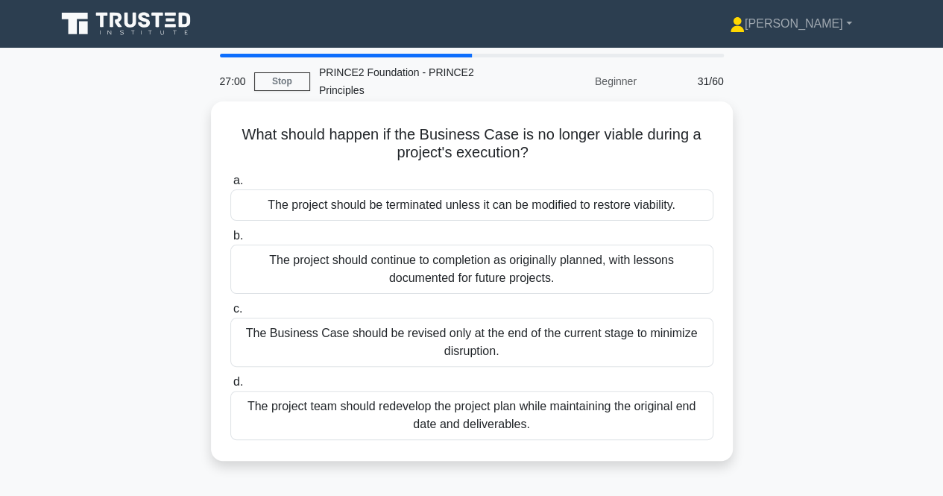
click at [249, 209] on div "The project should be terminated unless it can be modified to restore viability." at bounding box center [471, 204] width 483 height 31
click at [230, 186] on input "a. The project should be terminated unless it can be modified to restore viabil…" at bounding box center [230, 181] width 0 height 10
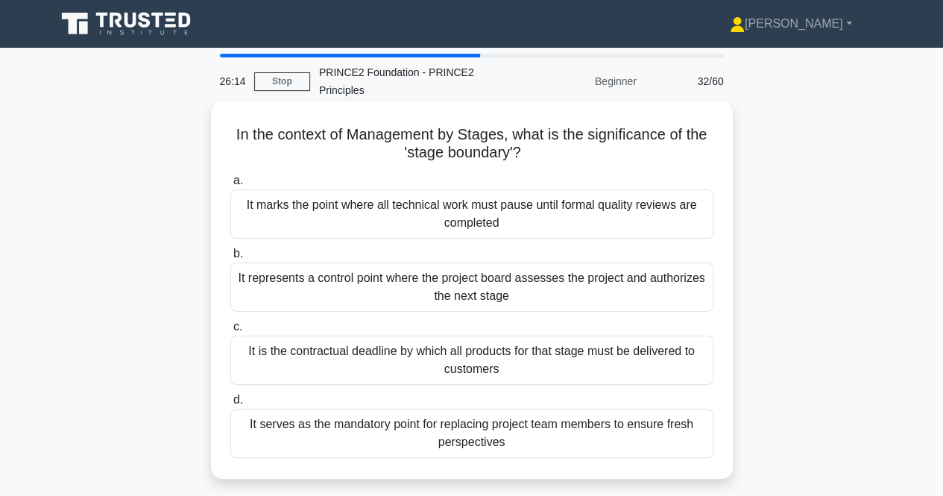
click at [517, 365] on div "It is the contractual deadline by which all products for that stage must be del…" at bounding box center [471, 359] width 483 height 49
click at [230, 332] on input "c. It is the contractual deadline by which all products for that stage must be …" at bounding box center [230, 327] width 0 height 10
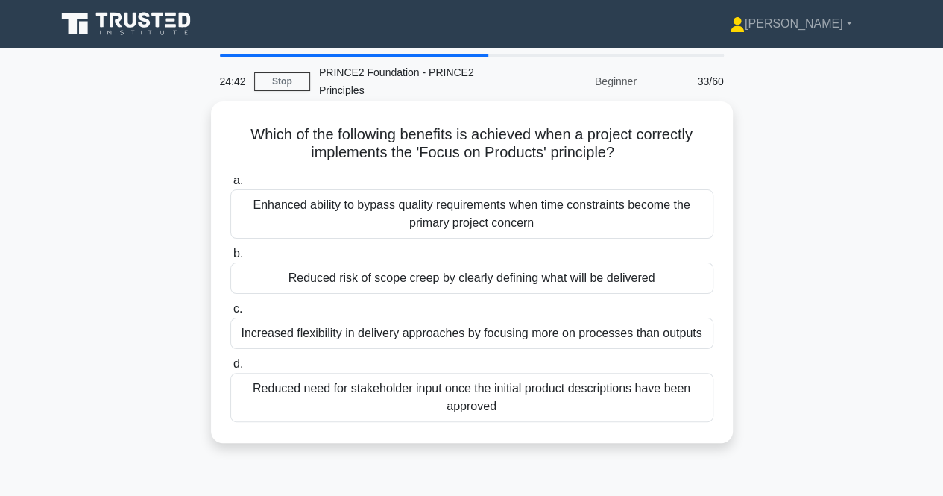
click at [384, 286] on div "Reduced risk of scope creep by clearly defining what will be delivered" at bounding box center [471, 277] width 483 height 31
click at [230, 259] on input "b. Reduced risk of scope creep by clearly defining what will be delivered" at bounding box center [230, 254] width 0 height 10
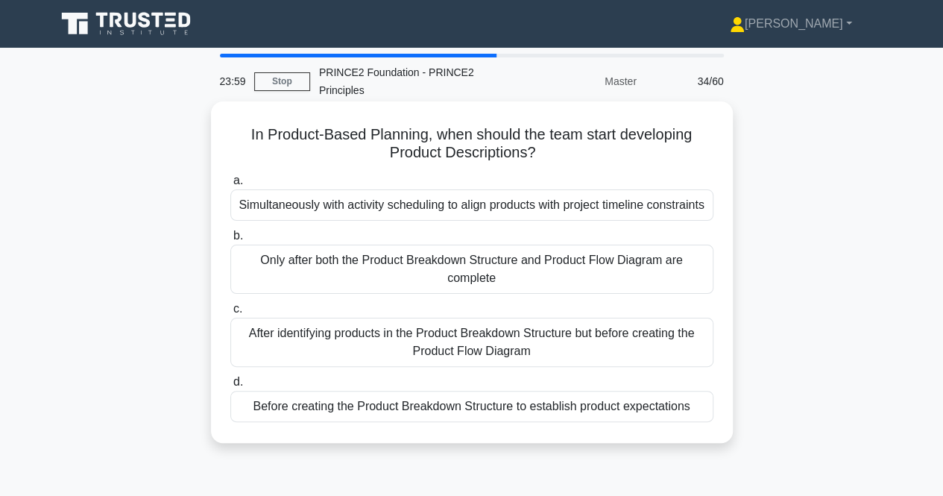
click at [590, 215] on div "Simultaneously with activity scheduling to align products with project timeline…" at bounding box center [471, 204] width 483 height 31
click at [230, 186] on input "a. Simultaneously with activity scheduling to align products with project timel…" at bounding box center [230, 181] width 0 height 10
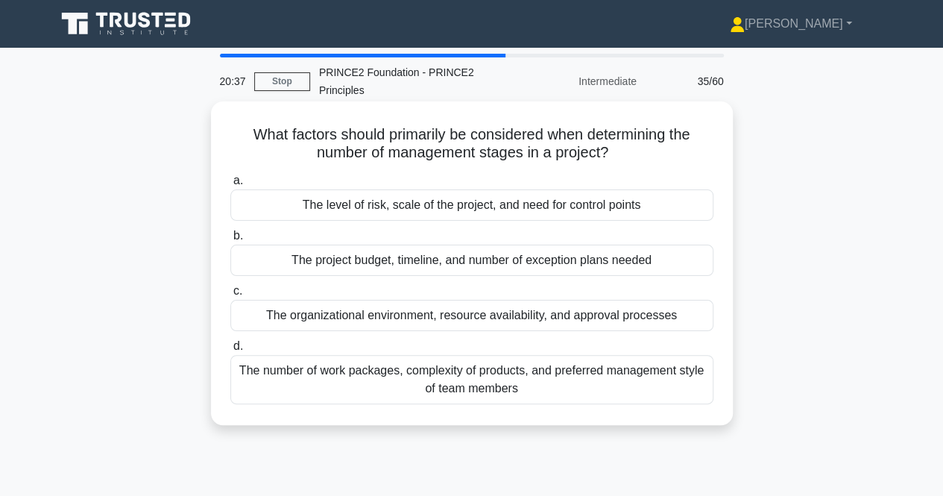
click at [579, 265] on div "The project budget, timeline, and number of exception plans needed" at bounding box center [471, 260] width 483 height 31
click at [230, 241] on input "b. The project budget, timeline, and number of exception plans needed" at bounding box center [230, 236] width 0 height 10
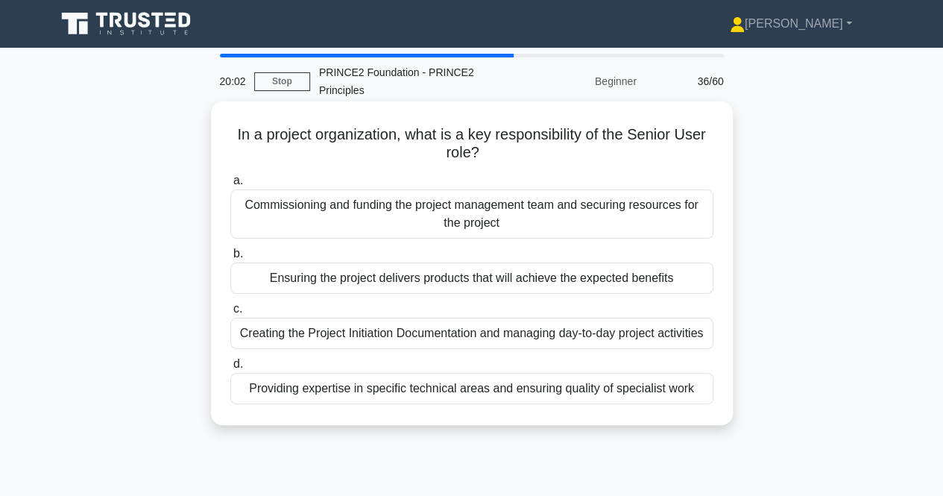
click at [604, 331] on div "Creating the Project Initiation Documentation and managing day-to-day project a…" at bounding box center [471, 333] width 483 height 31
click at [230, 314] on input "c. Creating the Project Initiation Documentation and managing day-to-day projec…" at bounding box center [230, 309] width 0 height 10
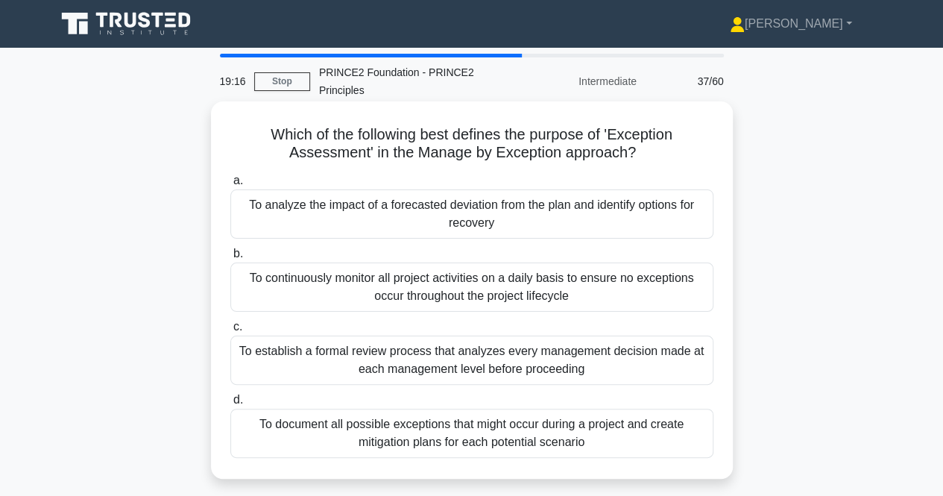
click at [678, 283] on div "To continuously monitor all project activities on a daily basis to ensure no ex…" at bounding box center [471, 286] width 483 height 49
click at [230, 259] on input "b. To continuously monitor all project activities on a daily basis to ensure no…" at bounding box center [230, 254] width 0 height 10
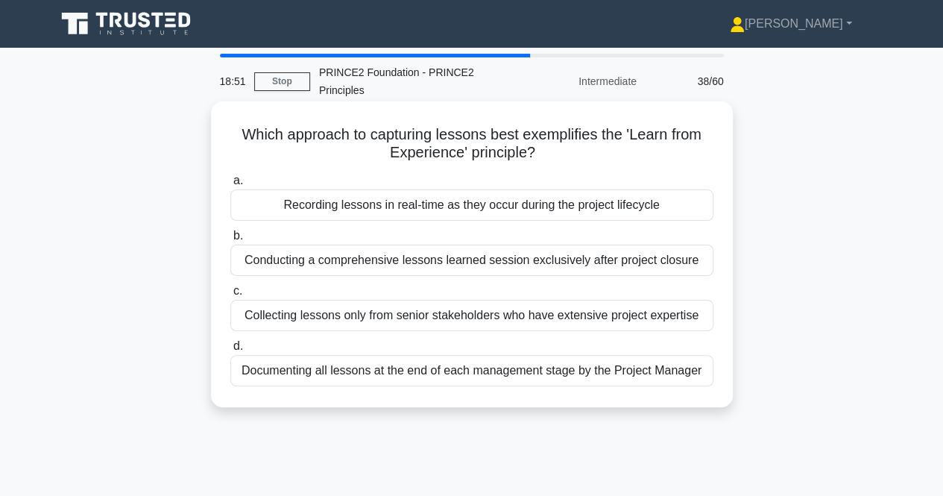
click at [459, 257] on div "Conducting a comprehensive lessons learned session exclusively after project cl…" at bounding box center [471, 260] width 483 height 31
click at [230, 241] on input "b. Conducting a comprehensive lessons learned session exclusively after project…" at bounding box center [230, 236] width 0 height 10
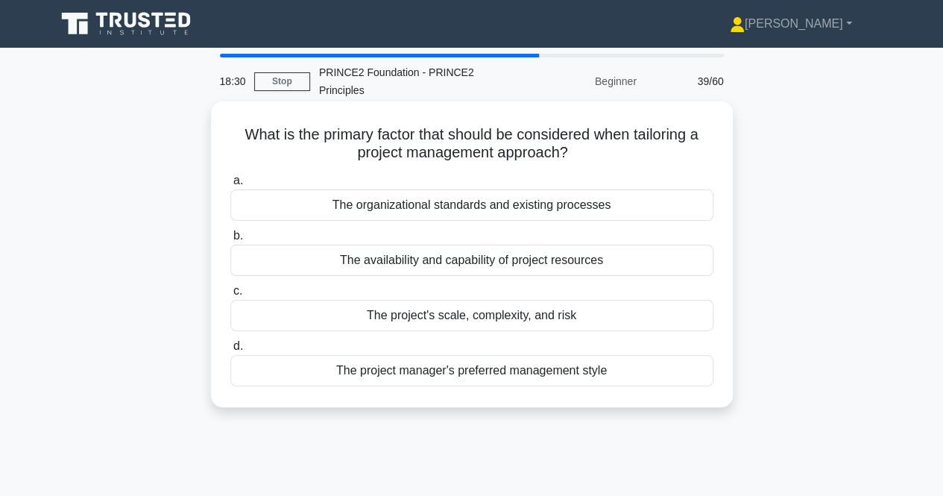
drag, startPoint x: 508, startPoint y: 260, endPoint x: 488, endPoint y: 292, distance: 37.2
click at [488, 292] on div "a. The organizational standards and existing processes b. The availability and …" at bounding box center [471, 278] width 501 height 221
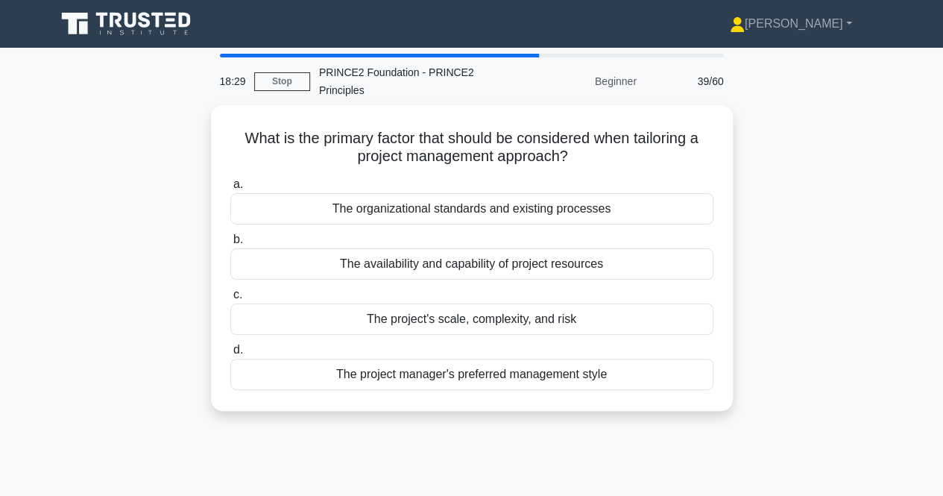
click at [754, 330] on div "What is the primary factor that should be considered when tailoring a project m…" at bounding box center [472, 267] width 850 height 324
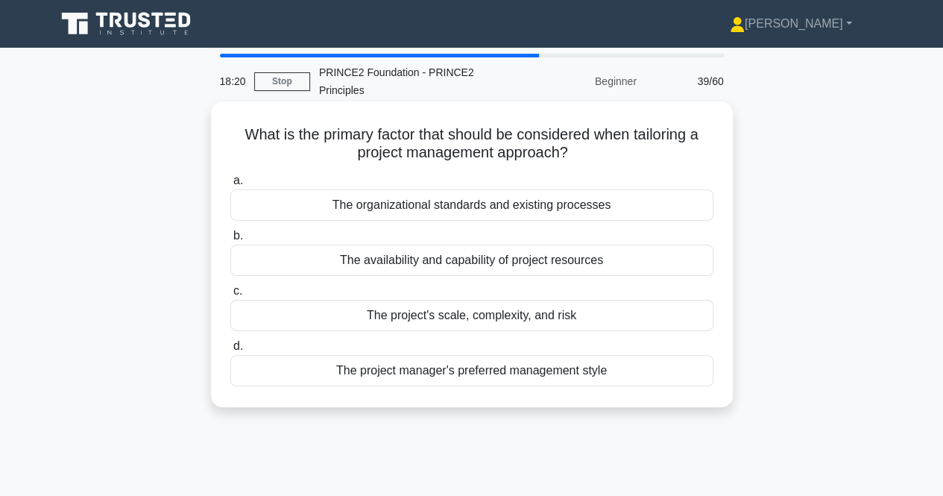
drag, startPoint x: 638, startPoint y: 368, endPoint x: 236, endPoint y: 125, distance: 470.3
click at [236, 125] on div "What is the primary factor that should be considered when tailoring a project m…" at bounding box center [472, 254] width 510 height 294
copy div "What is the primary factor that should be considered when tailoring a project m…"
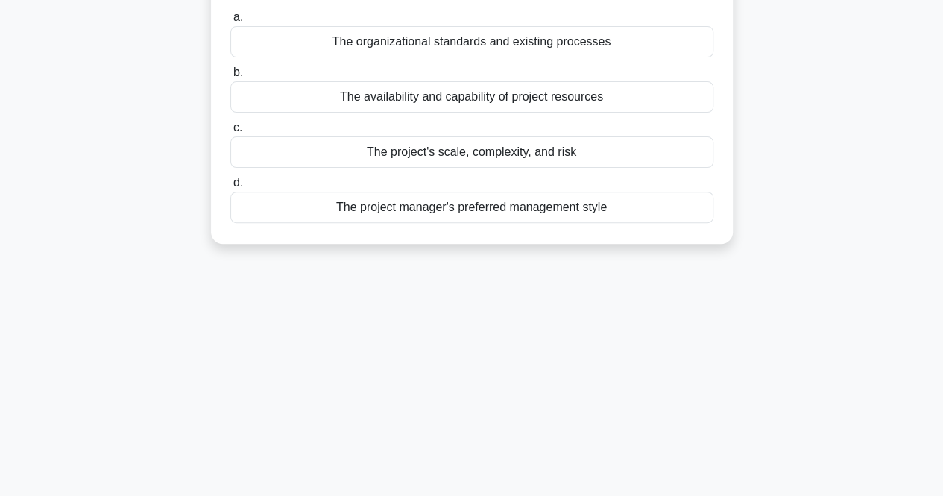
scroll to position [11, 0]
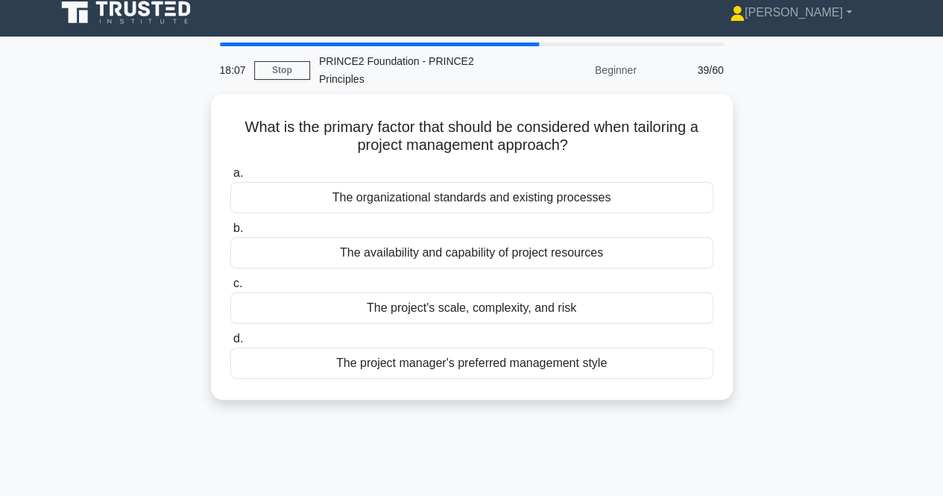
click at [436, 457] on div "18:07 Stop PRINCE2 Foundation - PRINCE2 Principles Beginner 39/60 What is the p…" at bounding box center [472, 415] width 850 height 746
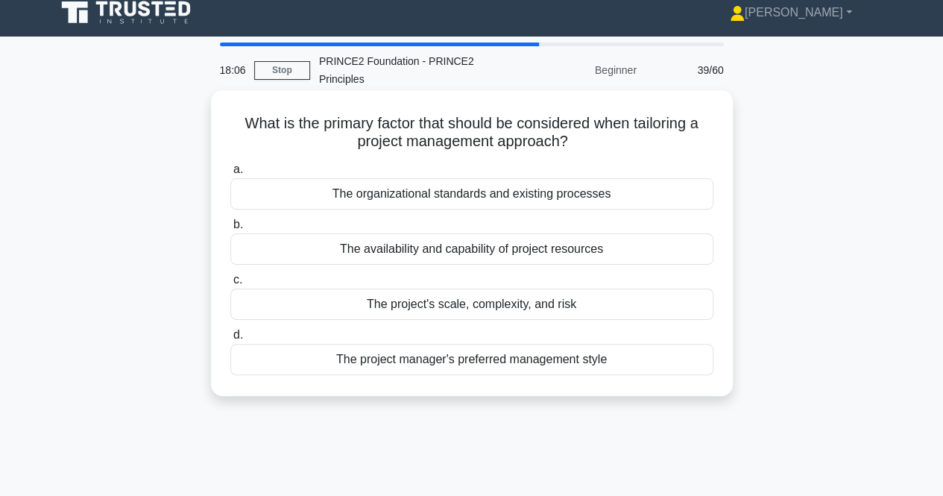
click at [423, 305] on div "The project's scale, complexity, and risk" at bounding box center [471, 304] width 483 height 31
click at [230, 285] on input "c. The project's scale, complexity, and risk" at bounding box center [230, 280] width 0 height 10
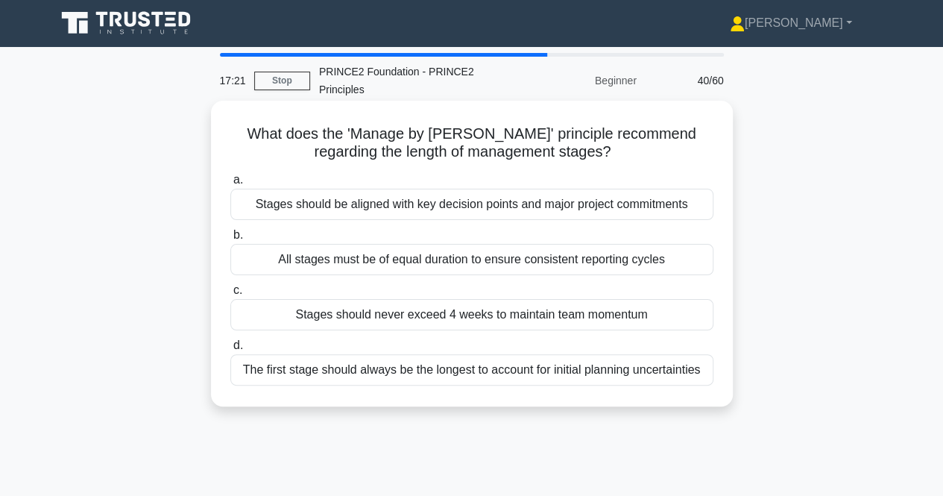
scroll to position [0, 0]
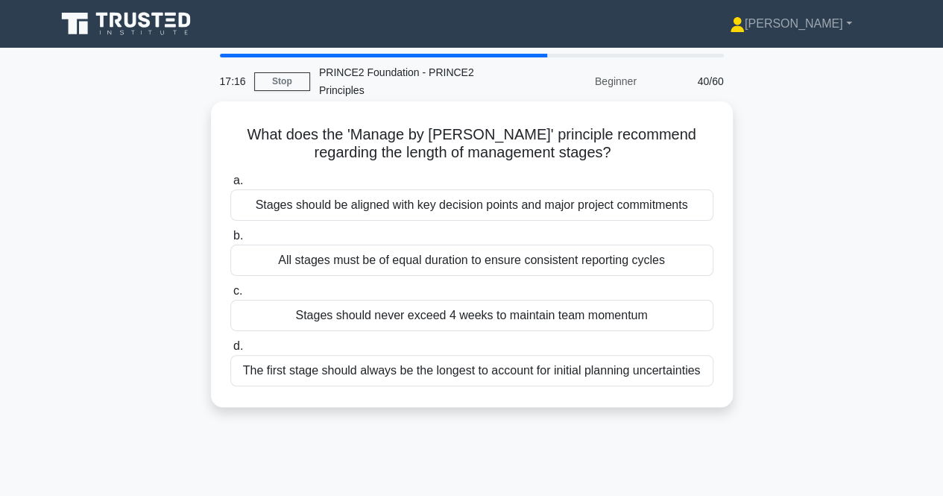
drag, startPoint x: 441, startPoint y: 207, endPoint x: 475, endPoint y: 230, distance: 40.3
click at [475, 230] on div "a. Stages should be aligned with key decision points and major project commitme…" at bounding box center [471, 278] width 501 height 221
click at [475, 230] on label "b. All stages must be of equal duration to ensure consistent reporting cycles" at bounding box center [471, 251] width 483 height 49
click at [230, 231] on input "b. All stages must be of equal duration to ensure consistent reporting cycles" at bounding box center [230, 236] width 0 height 10
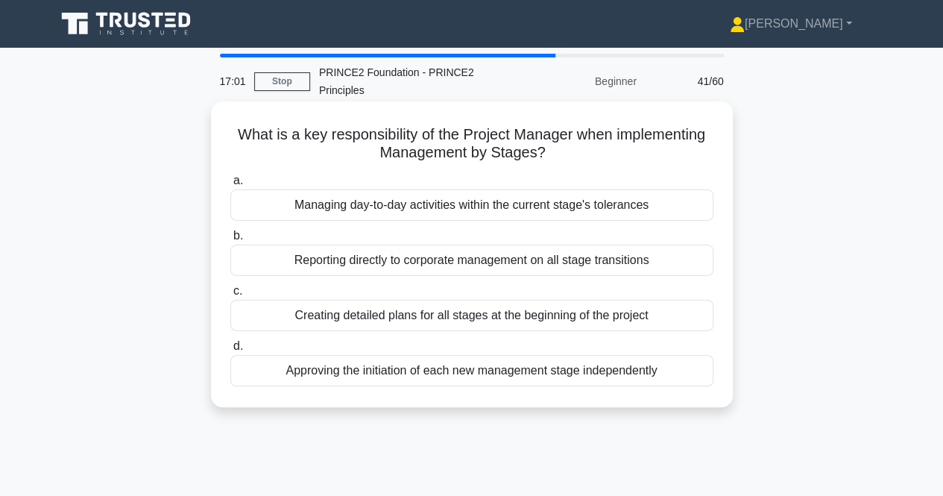
click at [546, 214] on div "Managing day-to-day activities within the current stage's tolerances" at bounding box center [471, 204] width 483 height 31
click at [230, 186] on input "a. Managing day-to-day activities within the current stage's tolerances" at bounding box center [230, 181] width 0 height 10
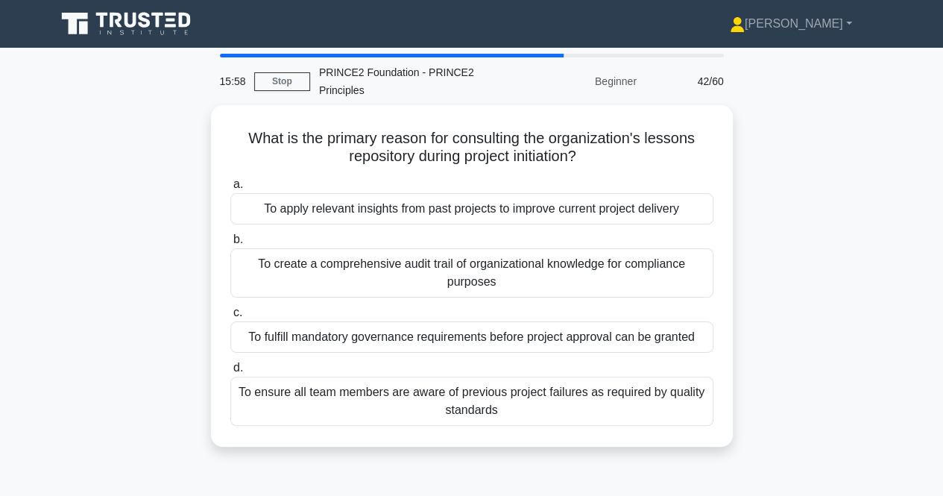
click at [546, 214] on div "To apply relevant insights from past projects to improve current project delive…" at bounding box center [471, 208] width 483 height 31
click at [230, 189] on input "a. To apply relevant insights from past projects to improve current project del…" at bounding box center [230, 185] width 0 height 10
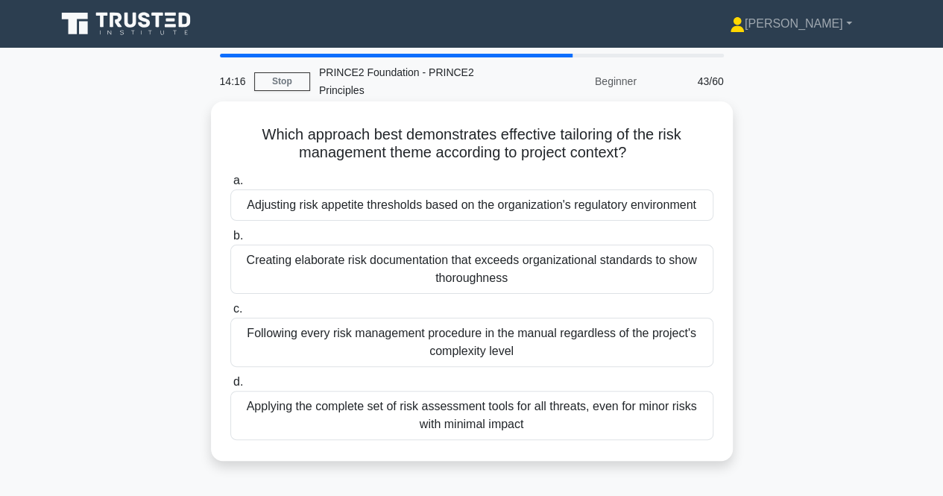
click at [440, 340] on div "Following every risk management procedure in the manual regardless of the proje…" at bounding box center [471, 342] width 483 height 49
click at [230, 314] on input "c. Following every risk management procedure in the manual regardless of the pr…" at bounding box center [230, 309] width 0 height 10
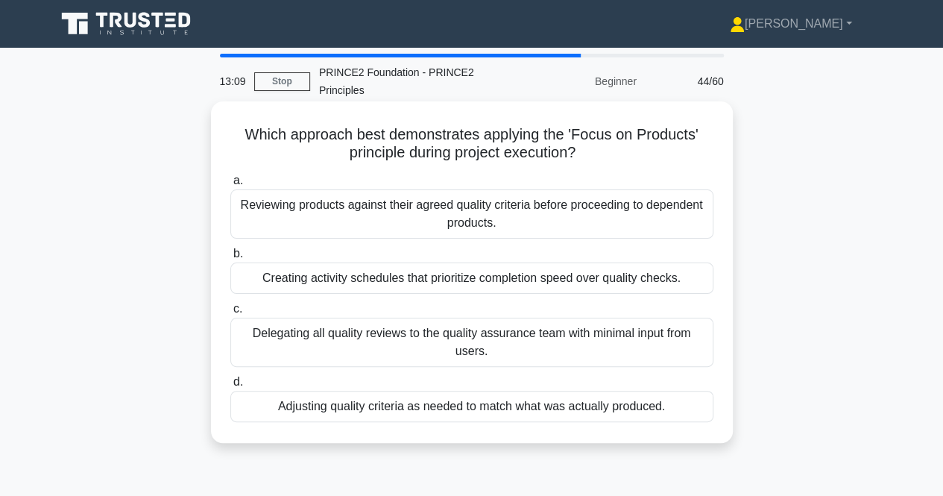
click at [455, 216] on div "Reviewing products against their agreed quality criteria before proceeding to d…" at bounding box center [471, 213] width 483 height 49
click at [230, 186] on input "a. Reviewing products against their agreed quality criteria before proceeding t…" at bounding box center [230, 181] width 0 height 10
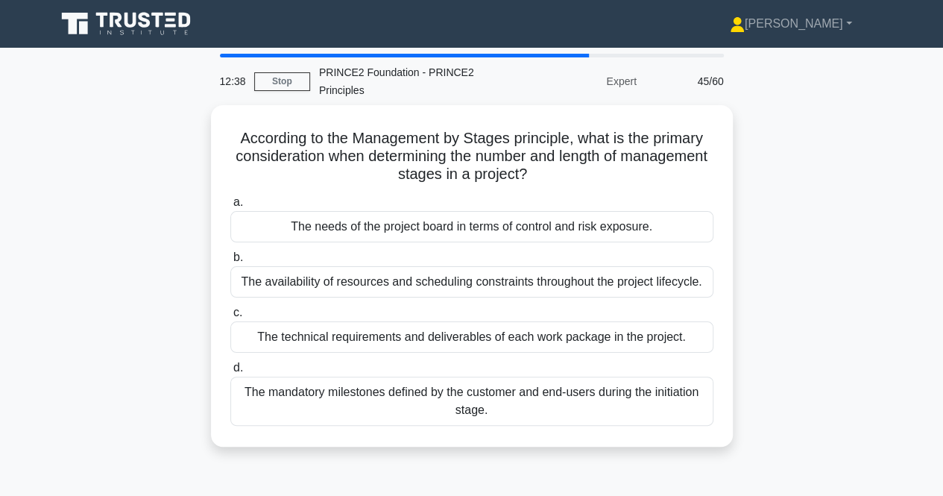
click at [455, 216] on div "The needs of the project board in terms of control and risk exposure." at bounding box center [471, 226] width 483 height 31
click at [230, 207] on input "a. The needs of the project board in terms of control and risk exposure." at bounding box center [230, 203] width 0 height 10
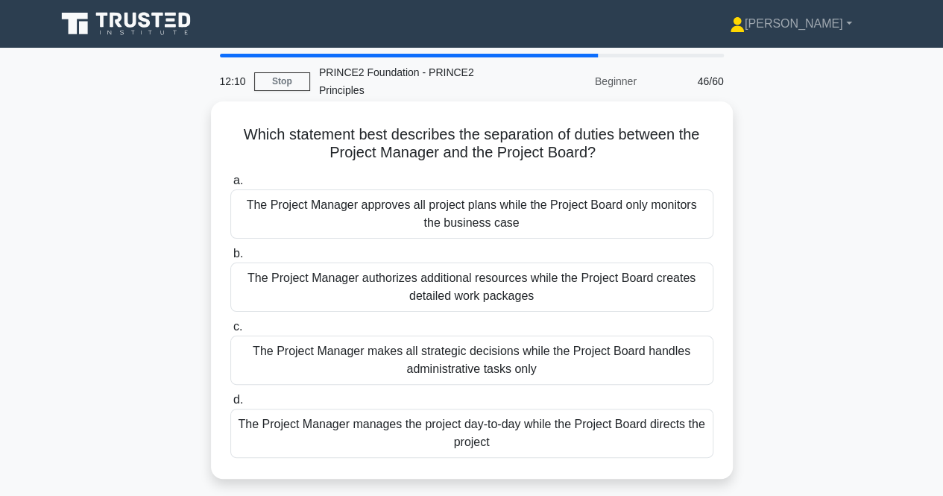
click at [355, 215] on div "The Project Manager approves all project plans while the Project Board only mon…" at bounding box center [471, 213] width 483 height 49
click at [230, 186] on input "a. The Project Manager approves all project plans while the Project Board only …" at bounding box center [230, 181] width 0 height 10
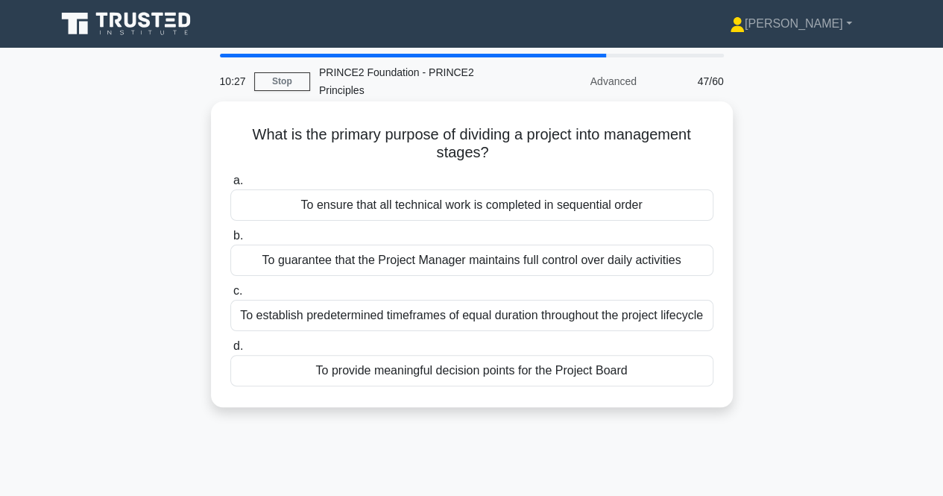
click at [485, 366] on div "To provide meaningful decision points for the Project Board" at bounding box center [471, 370] width 483 height 31
click at [230, 351] on input "d. To provide meaningful decision points for the Project Board" at bounding box center [230, 346] width 0 height 10
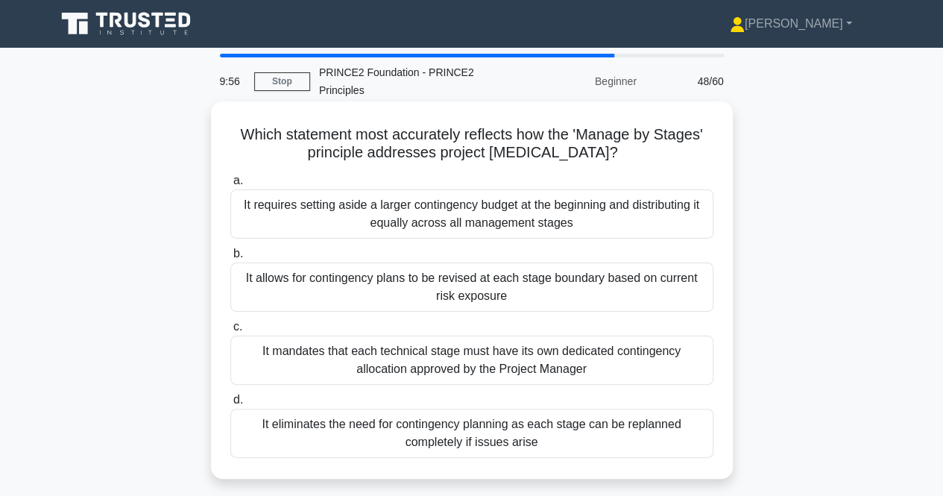
click at [410, 286] on div "It allows for contingency plans to be revised at each stage boundary based on c…" at bounding box center [471, 286] width 483 height 49
click at [230, 259] on input "b. It allows for contingency plans to be revised at each stage boundary based o…" at bounding box center [230, 254] width 0 height 10
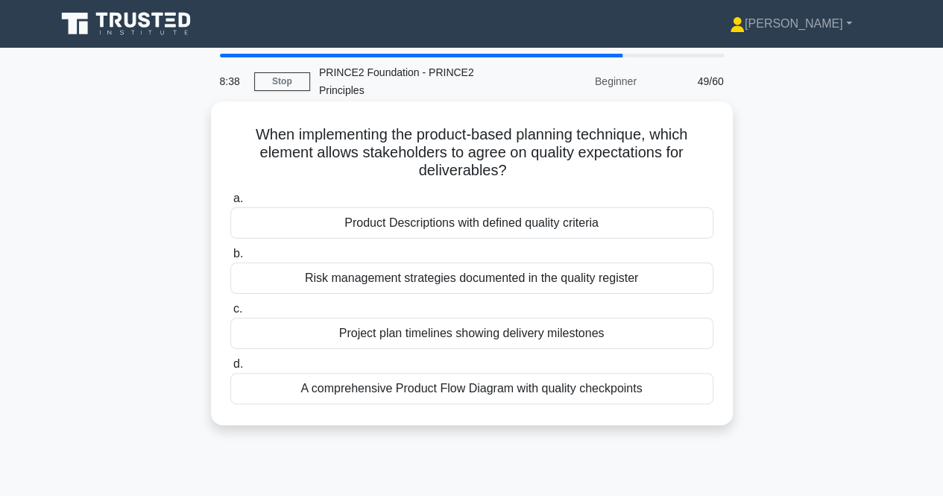
click at [383, 230] on div "Product Descriptions with defined quality criteria" at bounding box center [471, 222] width 483 height 31
click at [230, 204] on input "a. Product Descriptions with defined quality criteria" at bounding box center [230, 199] width 0 height 10
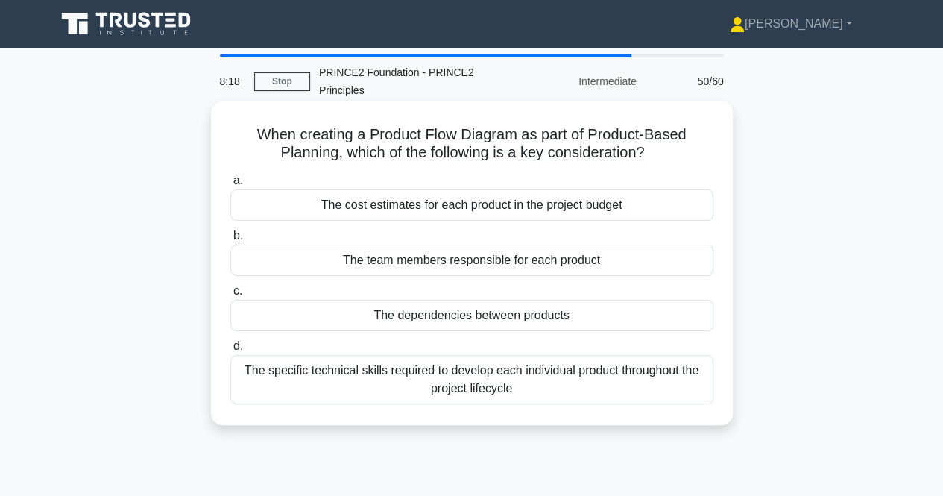
click at [358, 266] on div "The team members responsible for each product" at bounding box center [471, 260] width 483 height 31
click at [230, 241] on input "b. The team members responsible for each product" at bounding box center [230, 236] width 0 height 10
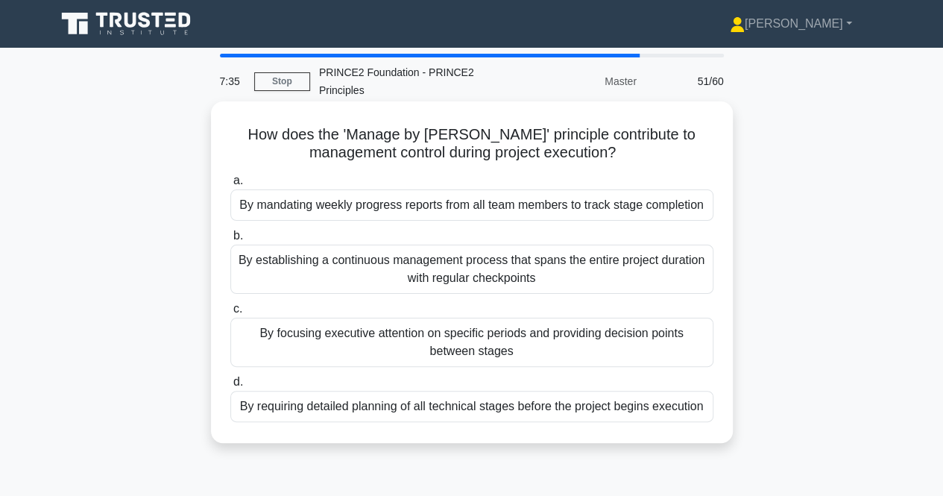
click at [385, 340] on div "By focusing executive attention on specific periods and providing decision poin…" at bounding box center [471, 342] width 483 height 49
click at [230, 314] on input "c. By focusing executive attention on specific periods and providing decision p…" at bounding box center [230, 309] width 0 height 10
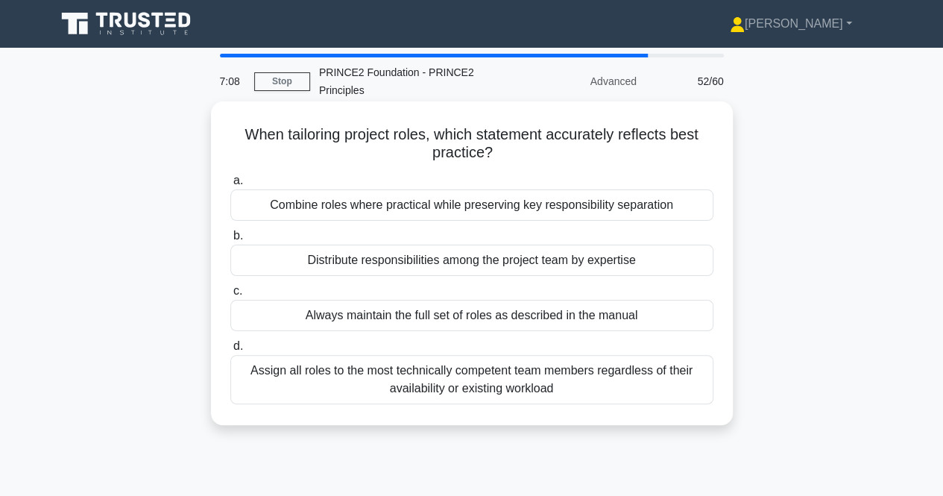
click at [491, 265] on div "Distribute responsibilities among the project team by expertise" at bounding box center [471, 260] width 483 height 31
click at [230, 241] on input "b. Distribute responsibilities among the project team by expertise" at bounding box center [230, 236] width 0 height 10
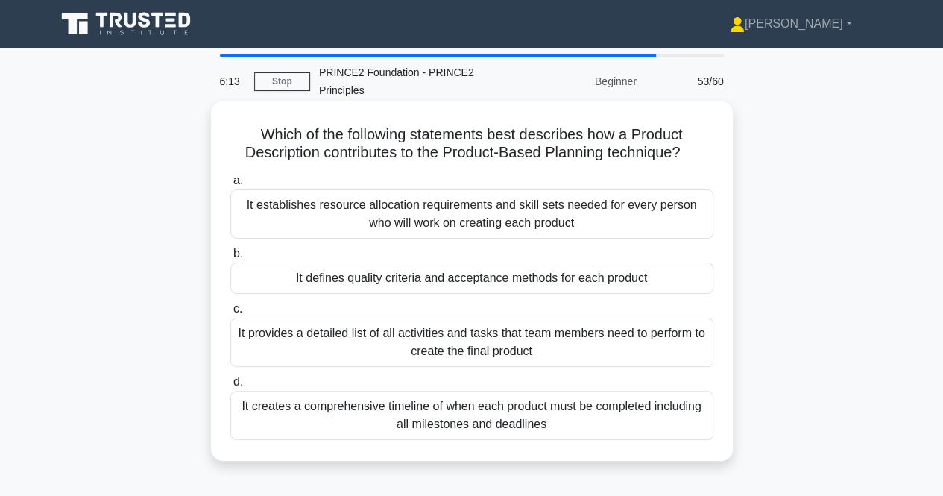
click at [421, 419] on div "It creates a comprehensive timeline of when each product must be completed incl…" at bounding box center [471, 415] width 483 height 49
click at [230, 387] on input "d. It creates a comprehensive timeline of when each product must be completed i…" at bounding box center [230, 382] width 0 height 10
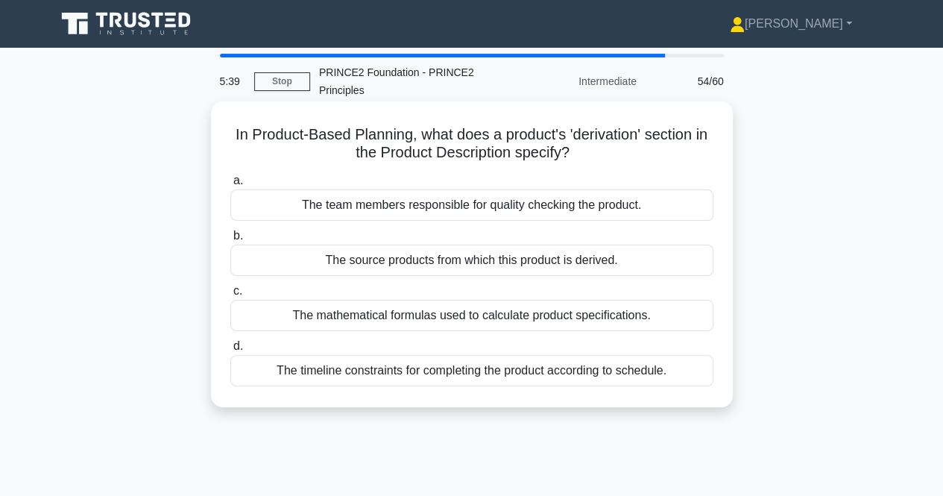
click at [312, 200] on div "The team members responsible for quality checking the product." at bounding box center [471, 204] width 483 height 31
click at [230, 186] on input "a. The team members responsible for quality checking the product." at bounding box center [230, 181] width 0 height 10
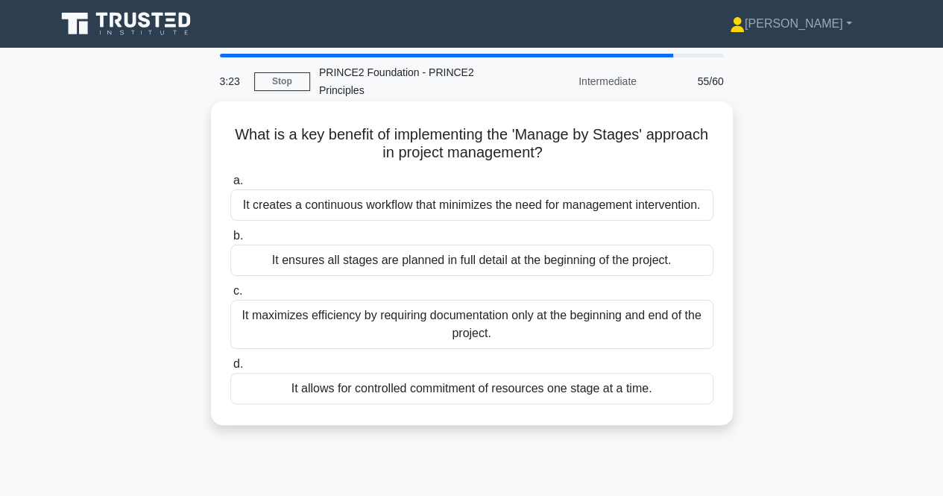
drag, startPoint x: 478, startPoint y: 262, endPoint x: 515, endPoint y: 327, distance: 75.5
click at [515, 327] on div "a. It creates a continuous workflow that minimizes the need for management inte…" at bounding box center [471, 287] width 501 height 239
click at [511, 268] on div "It ensures all stages are planned in full detail at the beginning of the projec…" at bounding box center [471, 260] width 483 height 31
click at [230, 241] on input "b. It ensures all stages are planned in full detail at the beginning of the pro…" at bounding box center [230, 236] width 0 height 10
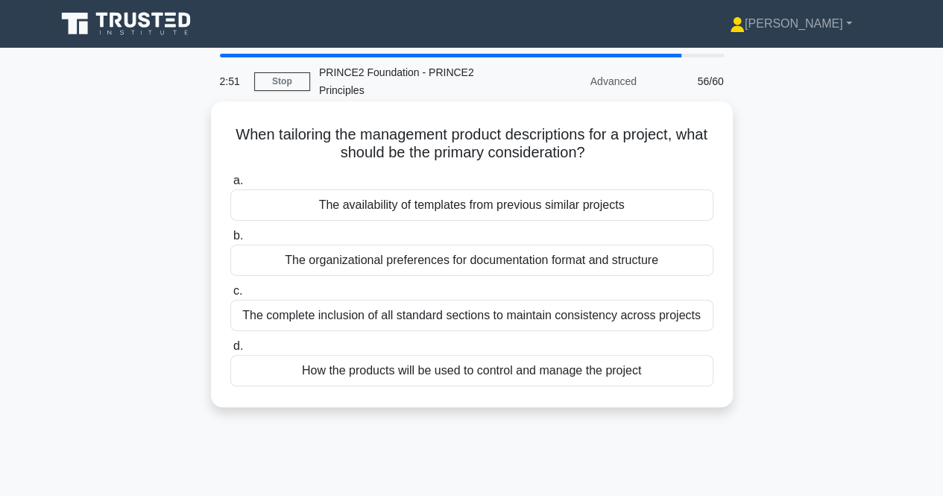
click at [530, 369] on div "How the products will be used to control and manage the project" at bounding box center [471, 370] width 483 height 31
click at [230, 351] on input "d. How the products will be used to control and manage the project" at bounding box center [230, 346] width 0 height 10
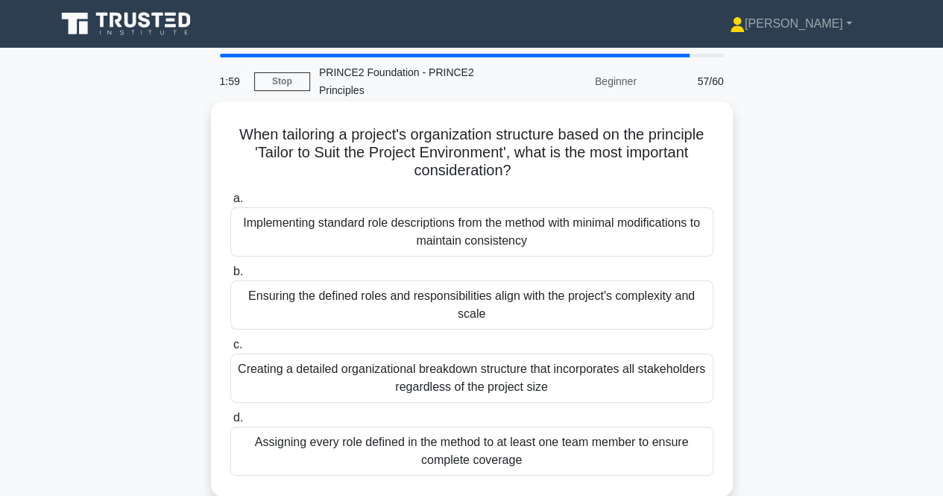
click at [429, 293] on div "Ensuring the defined roles and responsibilities align with the project's comple…" at bounding box center [471, 304] width 483 height 49
click at [230, 277] on input "b. Ensuring the defined roles and responsibilities align with the project's com…" at bounding box center [230, 272] width 0 height 10
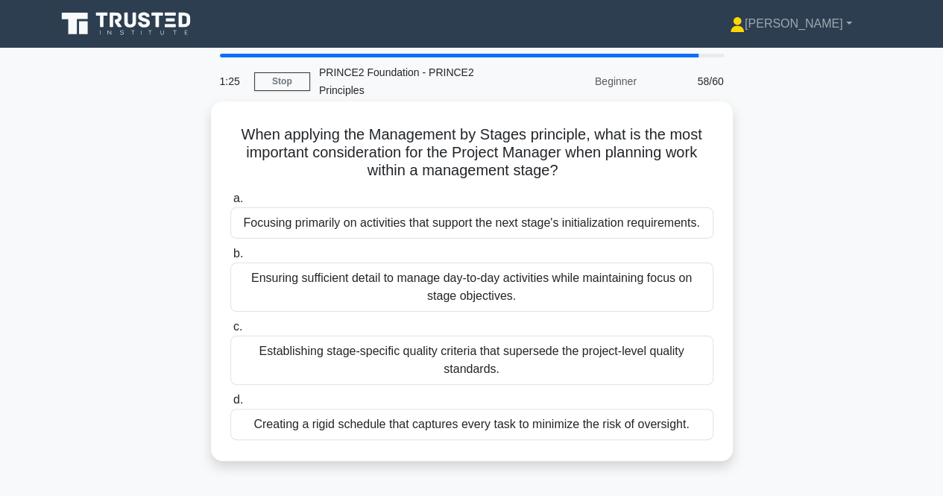
click at [429, 234] on div "Focusing primarily on activities that support the next stage's initialization r…" at bounding box center [471, 222] width 483 height 31
click at [230, 204] on input "a. Focusing primarily on activities that support the next stage's initializatio…" at bounding box center [230, 199] width 0 height 10
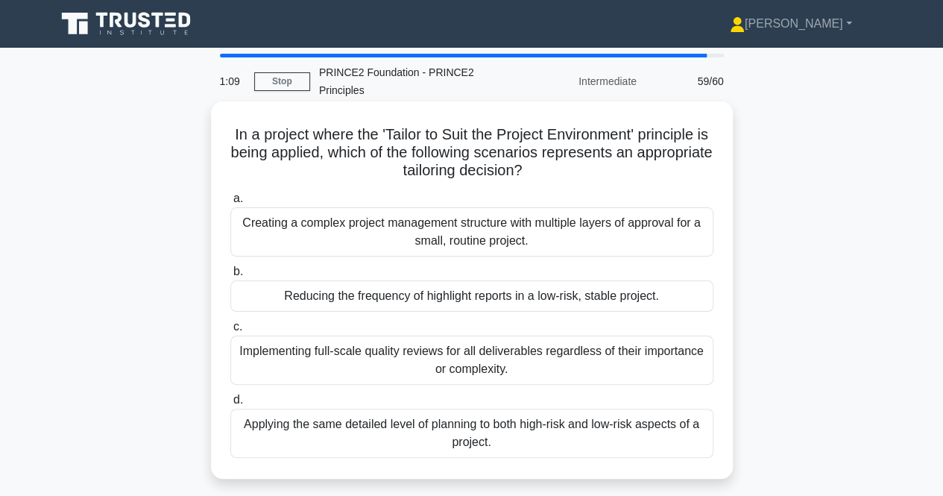
click at [430, 229] on div "Creating a complex project management structure with multiple layers of approva…" at bounding box center [471, 231] width 483 height 49
click at [230, 204] on input "a. Creating a complex project management structure with multiple layers of appr…" at bounding box center [230, 199] width 0 height 10
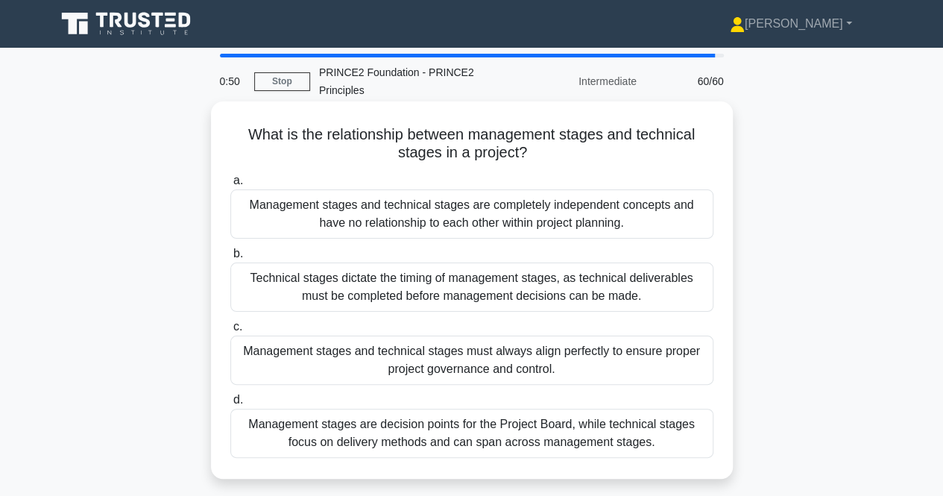
click at [483, 432] on div "Management stages are decision points for the Project Board, while technical st…" at bounding box center [471, 433] width 483 height 49
click at [230, 405] on input "d. Management stages are decision points for the Project Board, while technical…" at bounding box center [230, 400] width 0 height 10
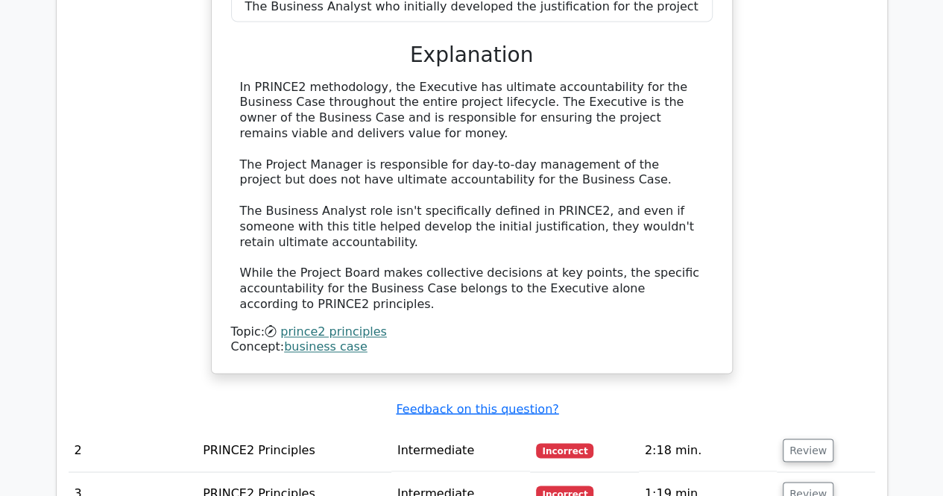
scroll to position [1193, 0]
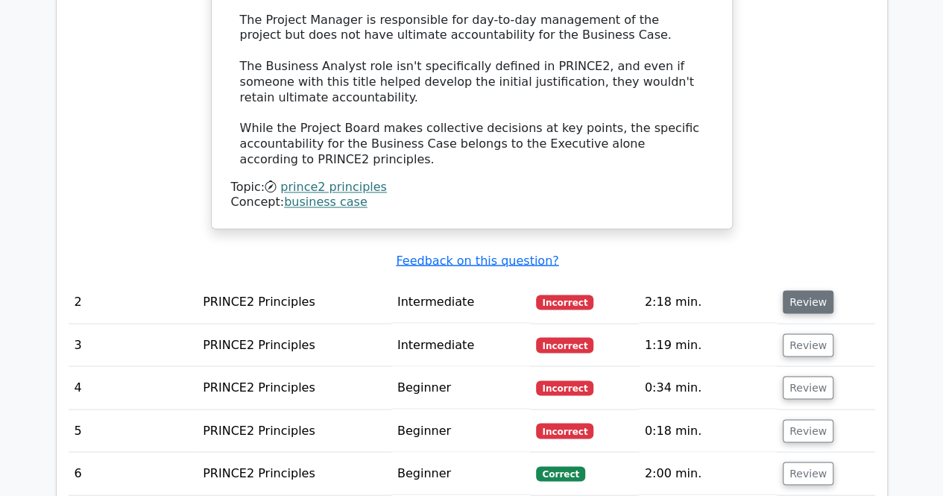
click at [807, 294] on button "Review" at bounding box center [808, 301] width 51 height 23
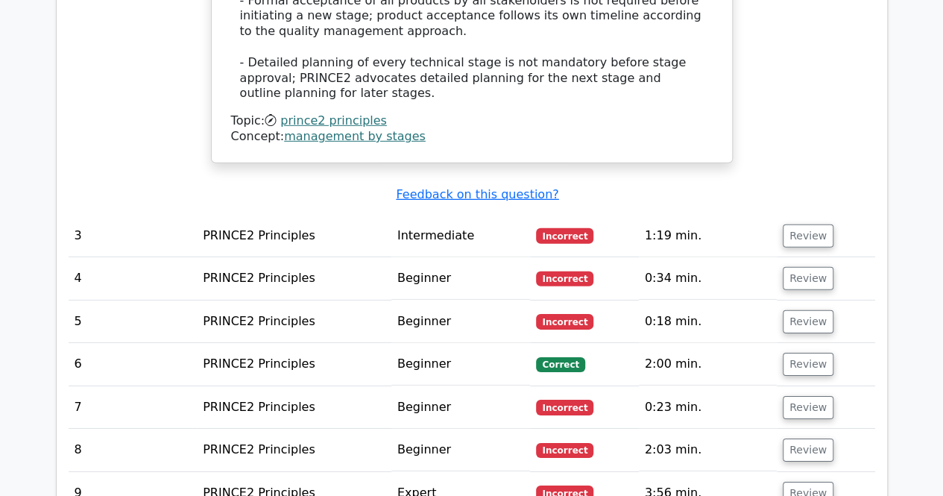
scroll to position [2237, 0]
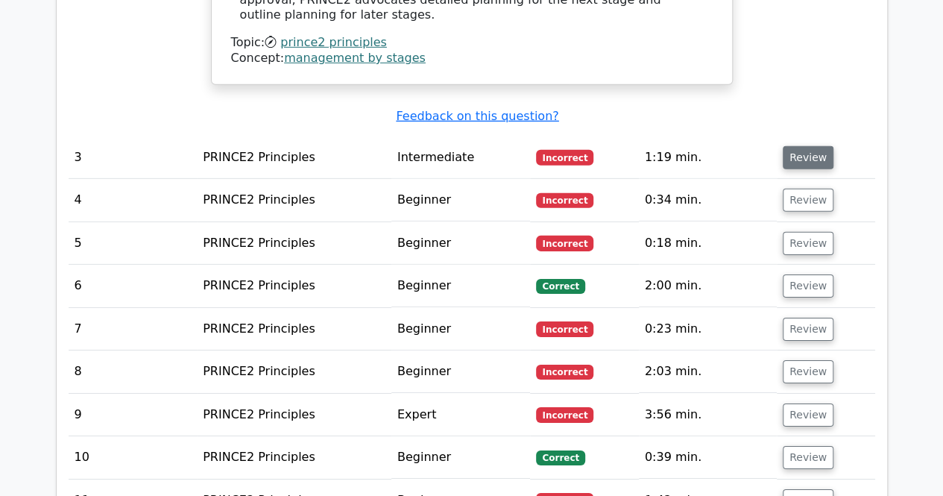
click at [793, 146] on button "Review" at bounding box center [808, 157] width 51 height 23
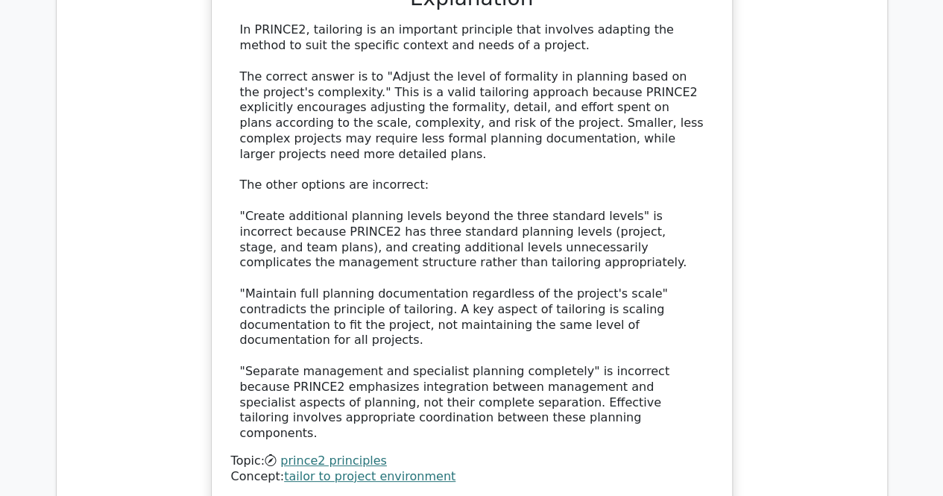
scroll to position [2908, 0]
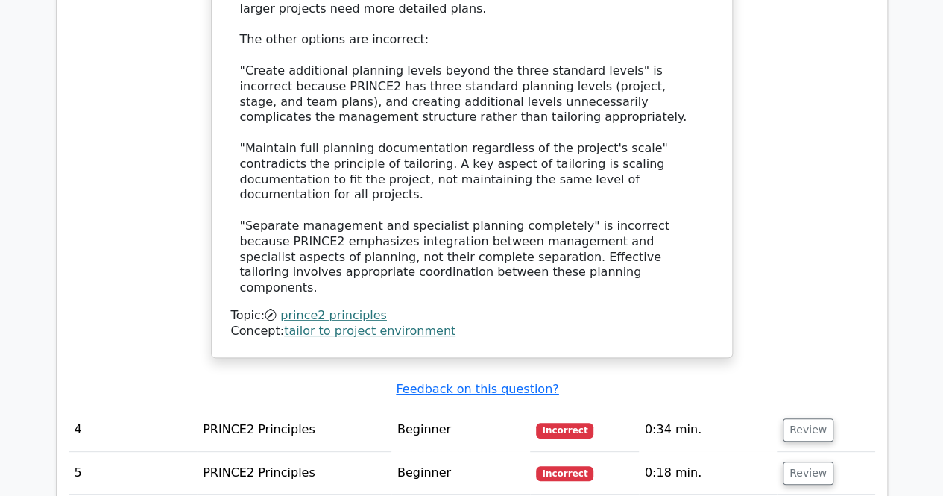
click at [823, 409] on td "Review" at bounding box center [826, 430] width 98 height 42
click at [763, 409] on td "0:34 min." at bounding box center [708, 430] width 138 height 42
click at [788, 418] on button "Review" at bounding box center [808, 429] width 51 height 23
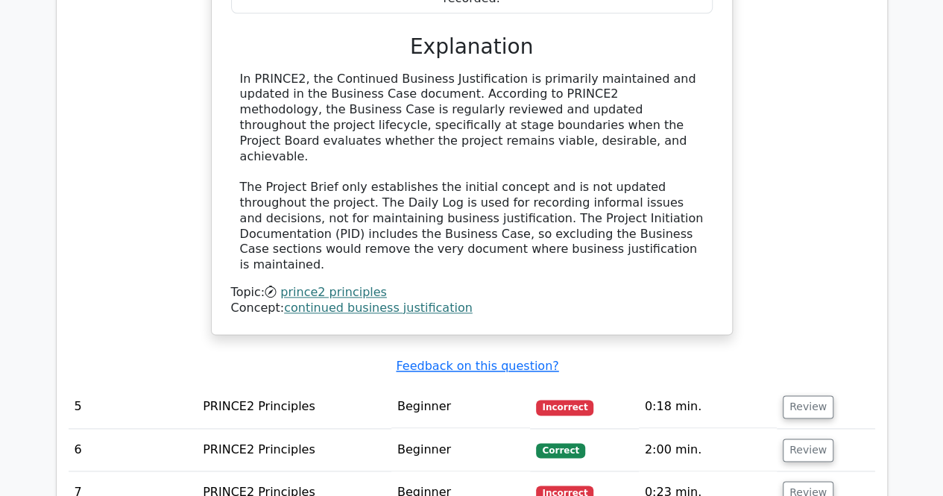
scroll to position [3653, 0]
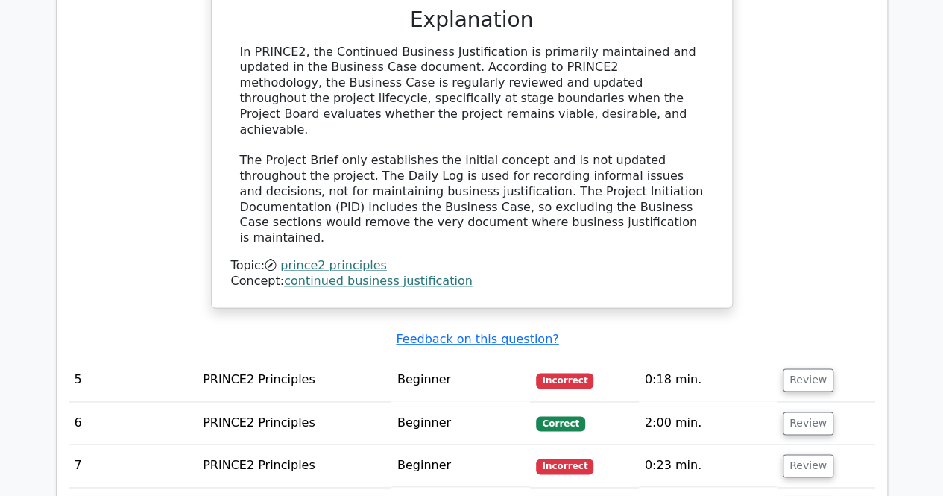
click at [778, 359] on td "Review" at bounding box center [826, 380] width 98 height 42
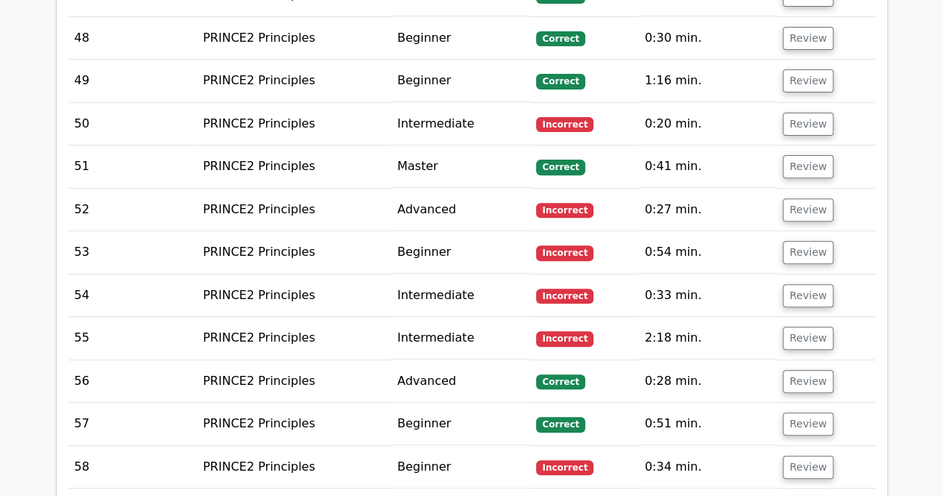
scroll to position [5819, 0]
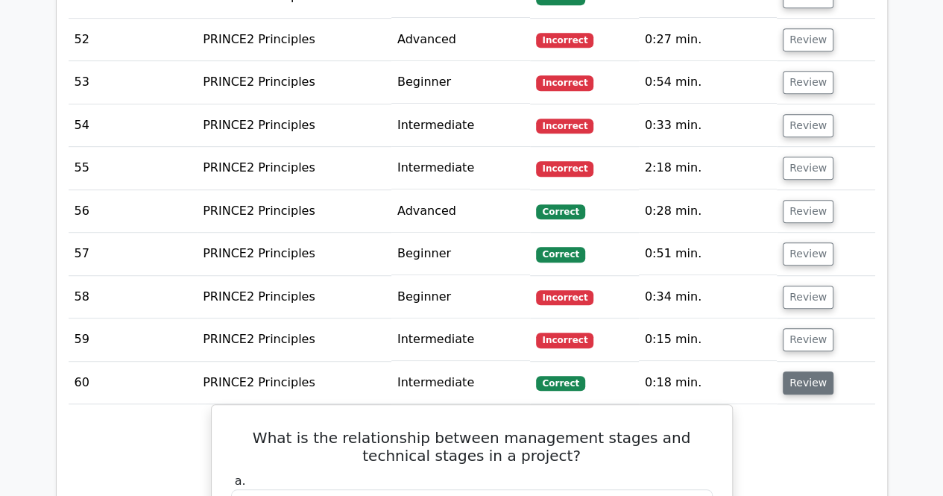
scroll to position [6043, 0]
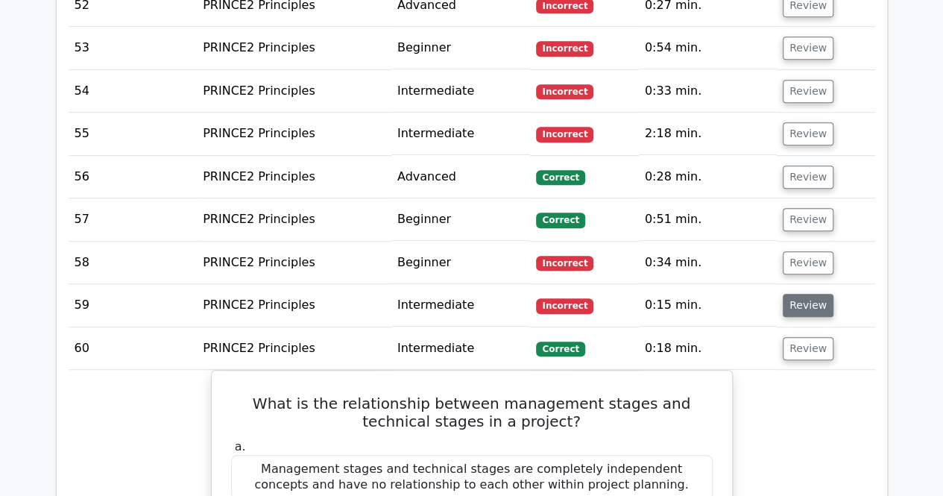
click at [800, 294] on button "Review" at bounding box center [808, 305] width 51 height 23
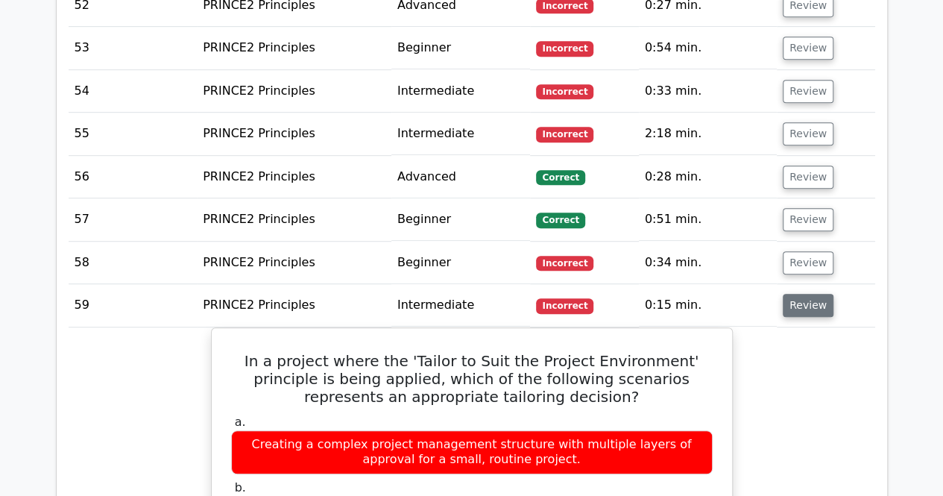
click at [800, 294] on button "Review" at bounding box center [808, 305] width 51 height 23
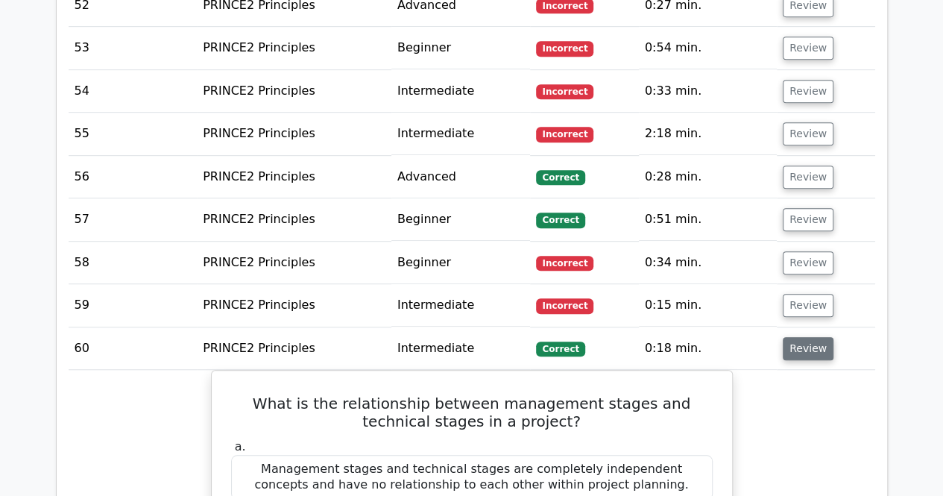
click at [799, 337] on button "Review" at bounding box center [808, 348] width 51 height 23
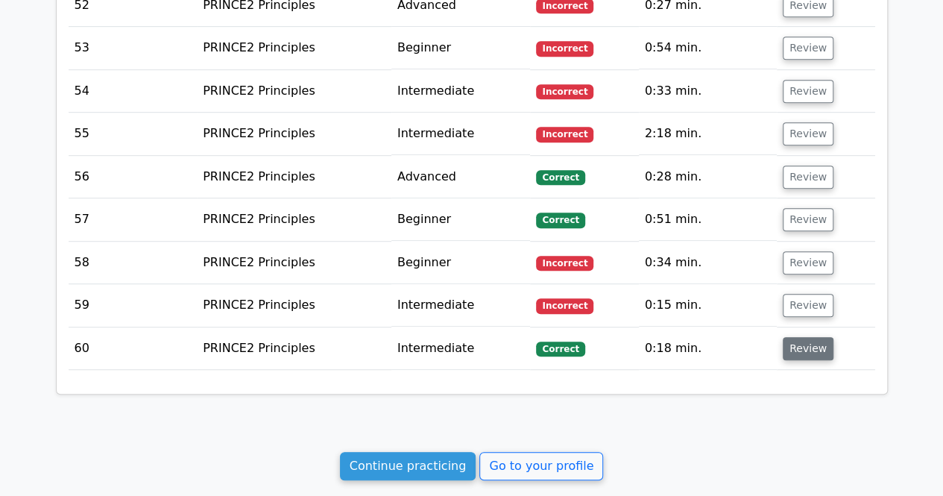
click at [799, 337] on button "Review" at bounding box center [808, 348] width 51 height 23
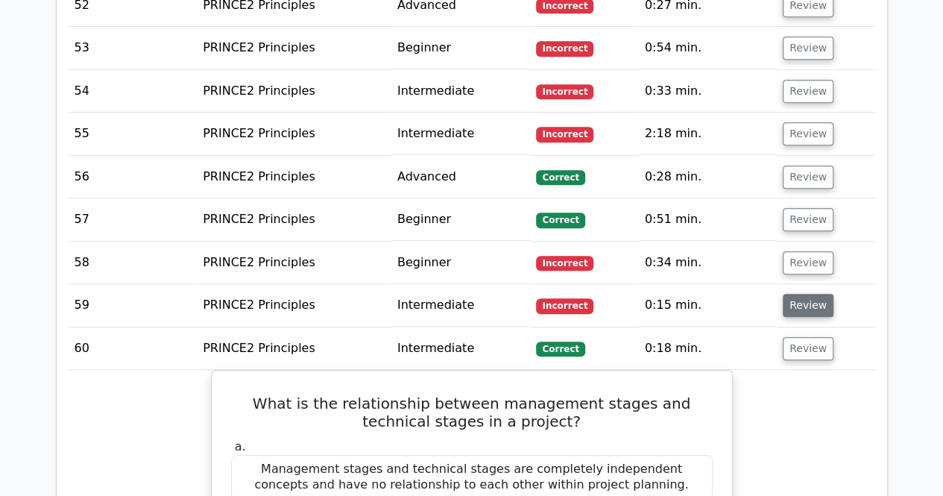
click at [793, 294] on button "Review" at bounding box center [808, 305] width 51 height 23
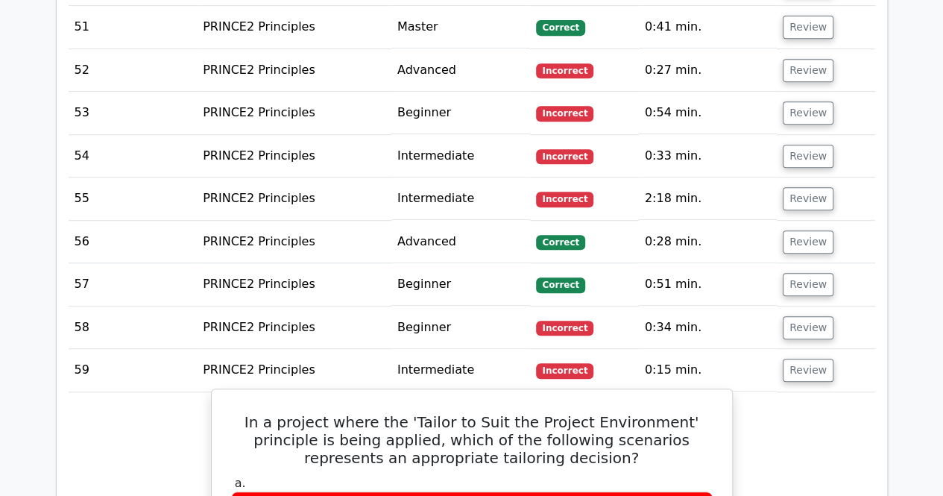
scroll to position [5968, 0]
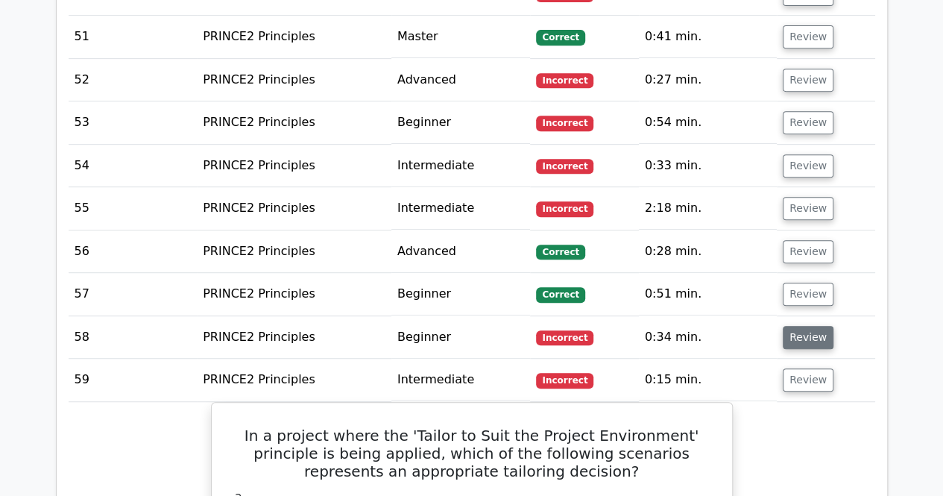
click at [792, 326] on button "Review" at bounding box center [808, 337] width 51 height 23
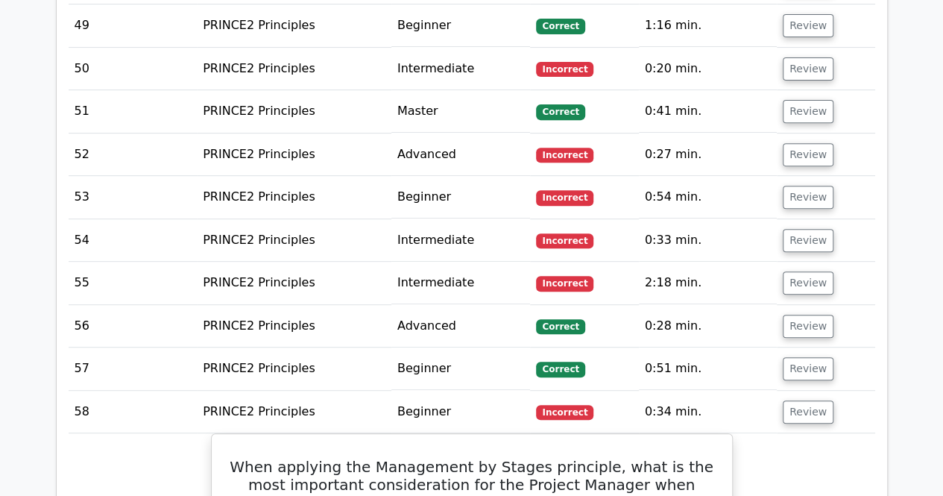
scroll to position [5819, 0]
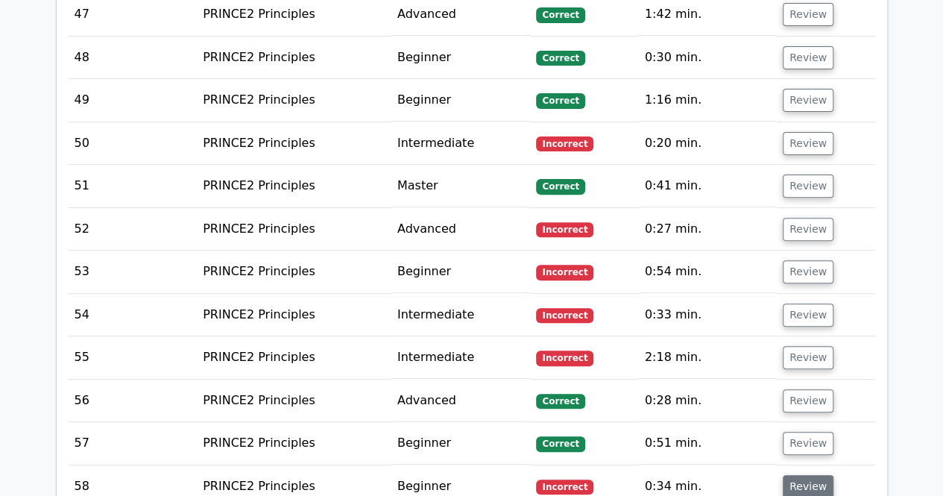
click at [804, 475] on button "Review" at bounding box center [808, 486] width 51 height 23
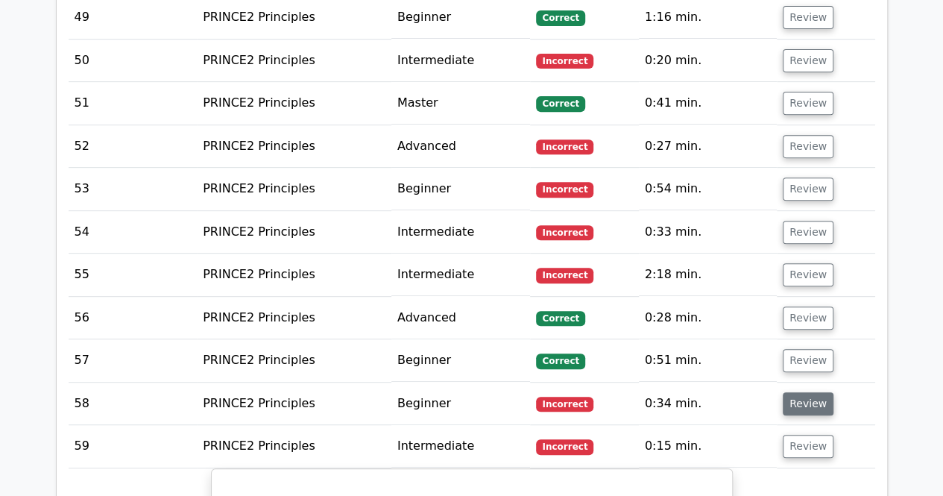
scroll to position [5968, 0]
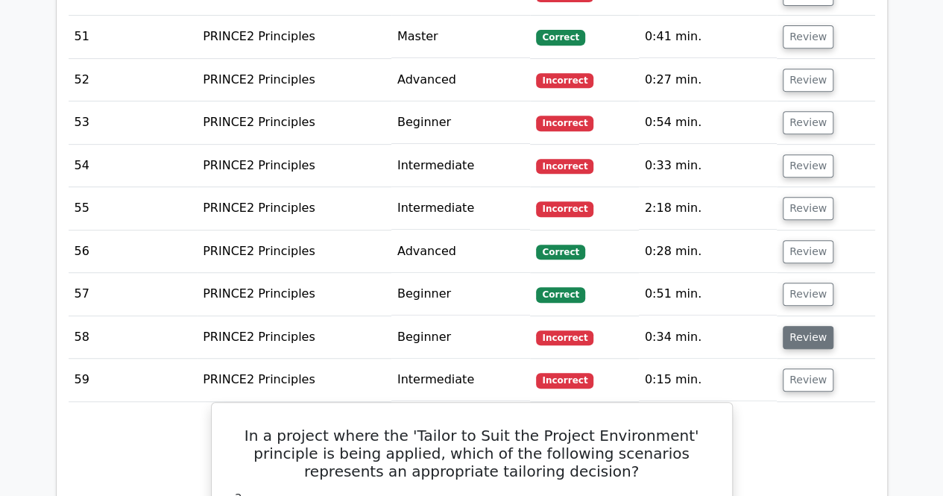
click at [811, 326] on button "Review" at bounding box center [808, 337] width 51 height 23
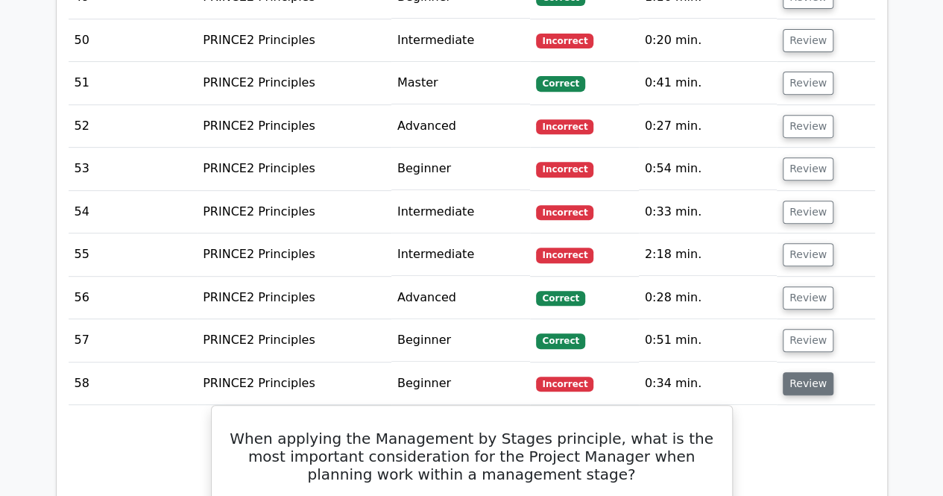
scroll to position [5819, 0]
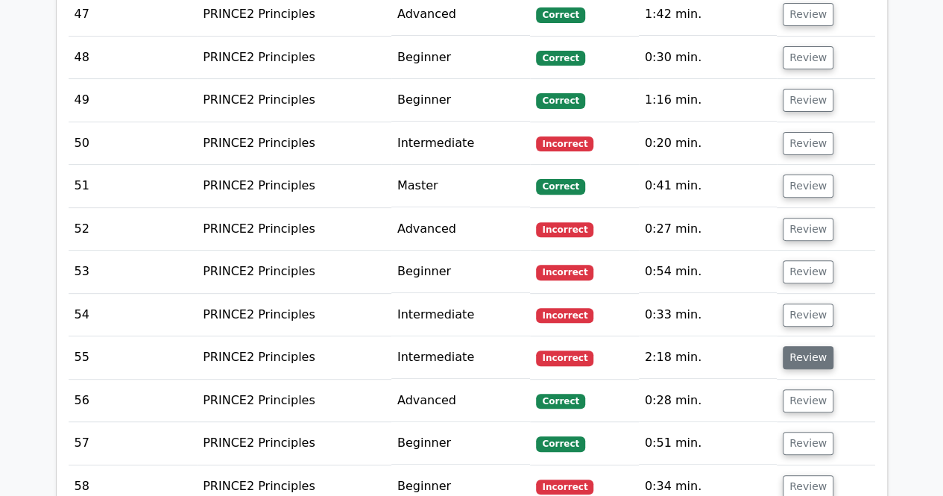
click at [799, 346] on button "Review" at bounding box center [808, 357] width 51 height 23
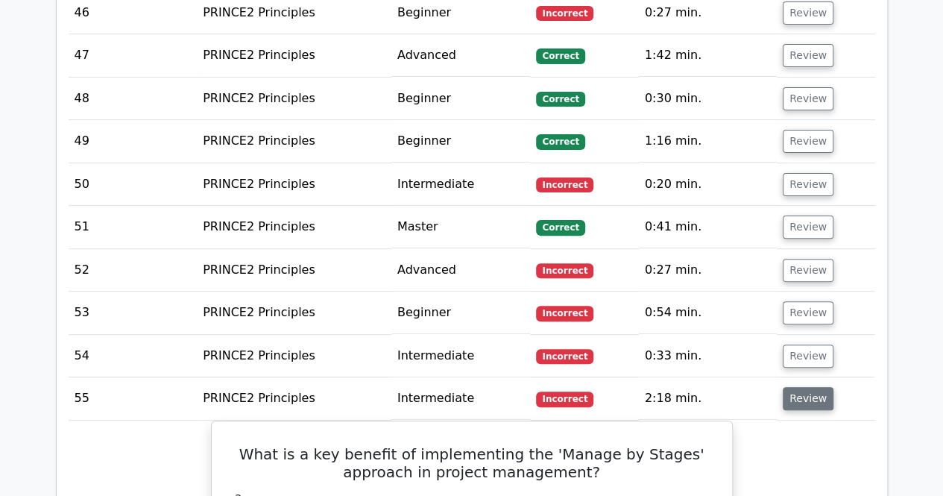
scroll to position [5744, 0]
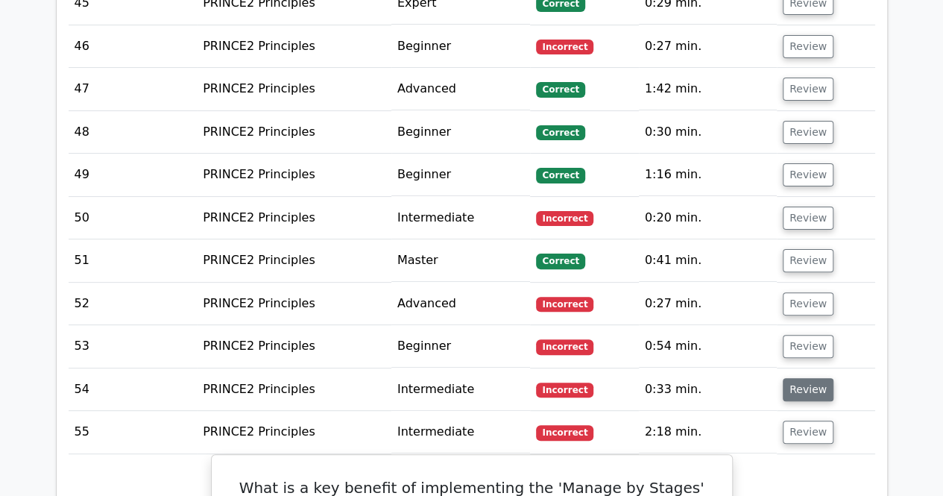
click at [819, 378] on button "Review" at bounding box center [808, 389] width 51 height 23
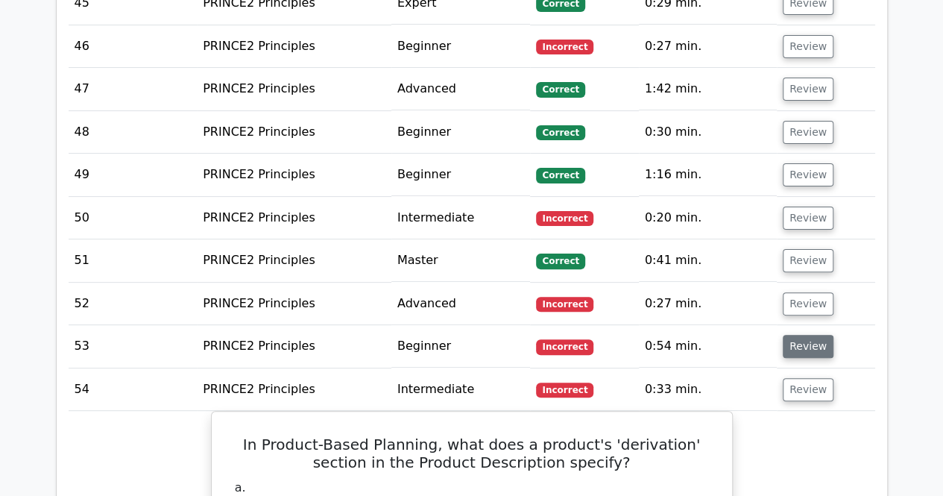
click at [814, 335] on button "Review" at bounding box center [808, 346] width 51 height 23
